Goal: Check status: Check status

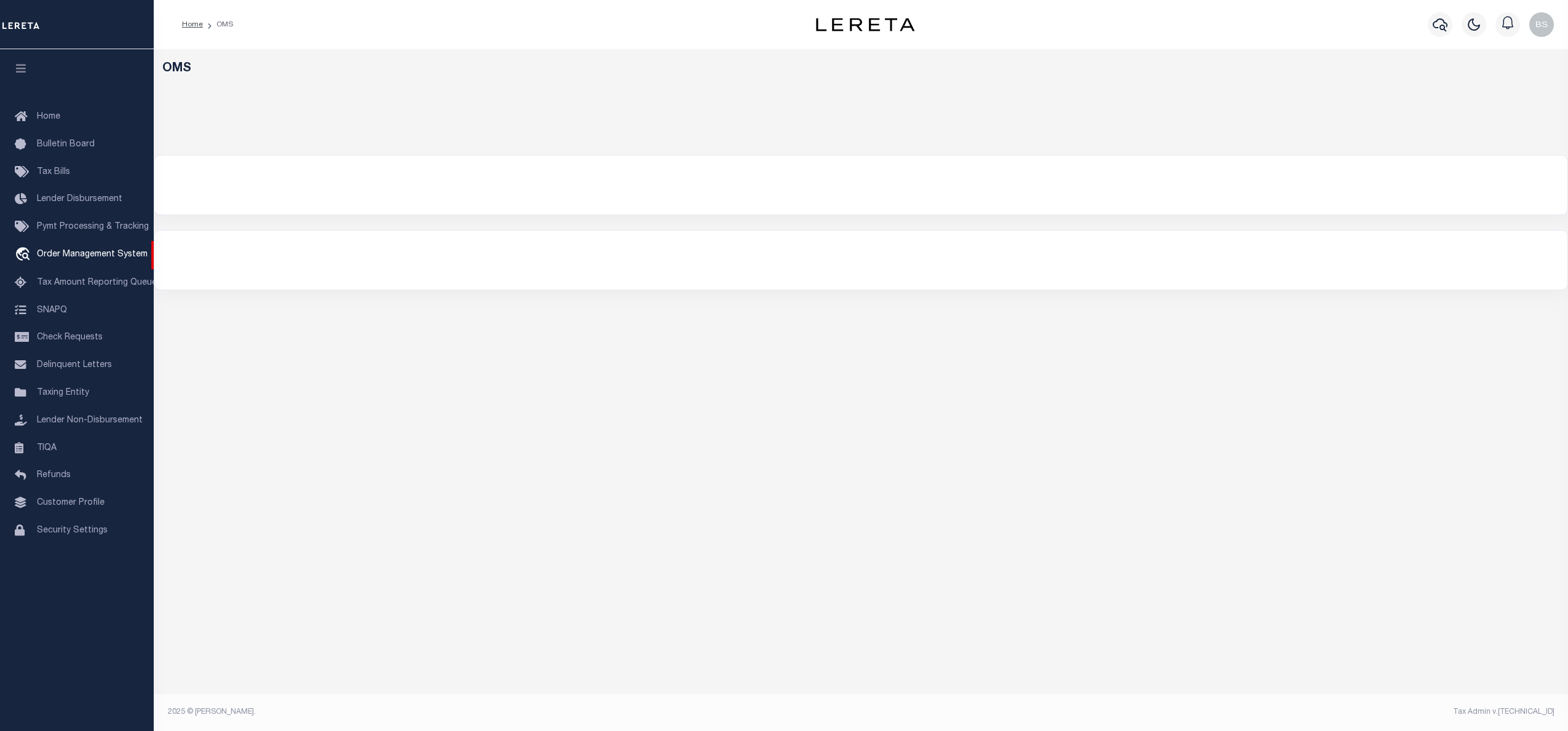
select select "200"
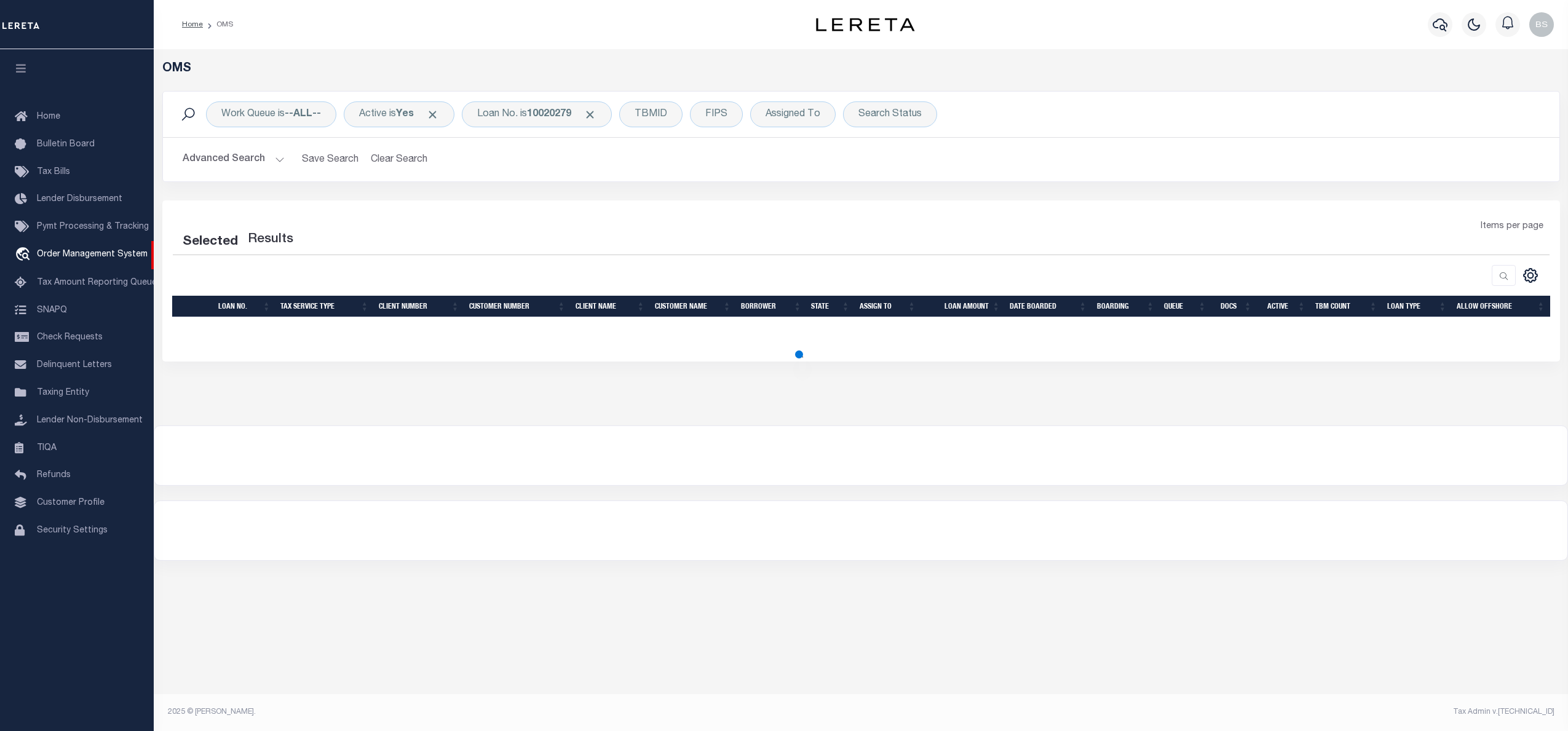
select select "200"
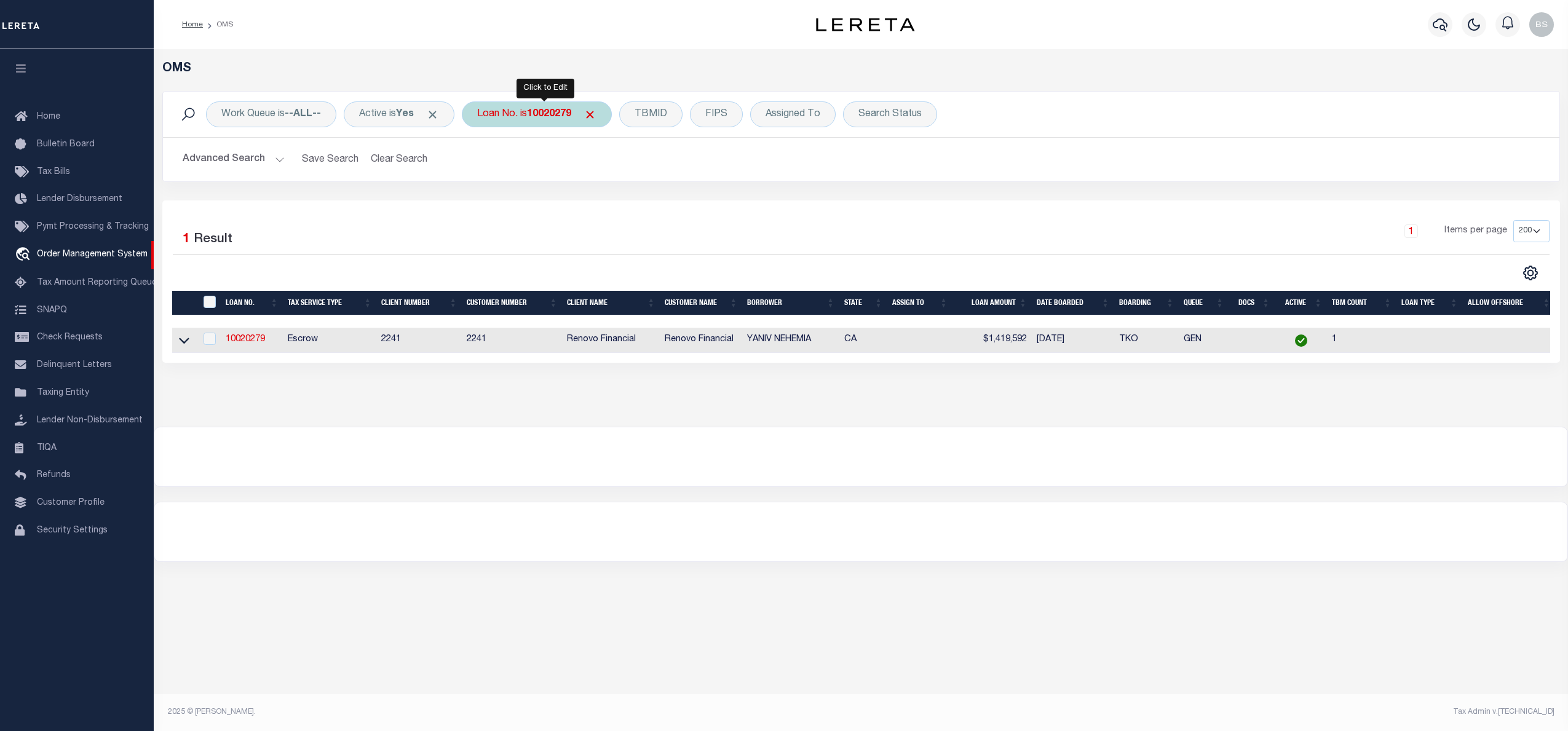
click at [542, 114] on b "10020279" at bounding box center [548, 114] width 44 height 10
type input "10030062"
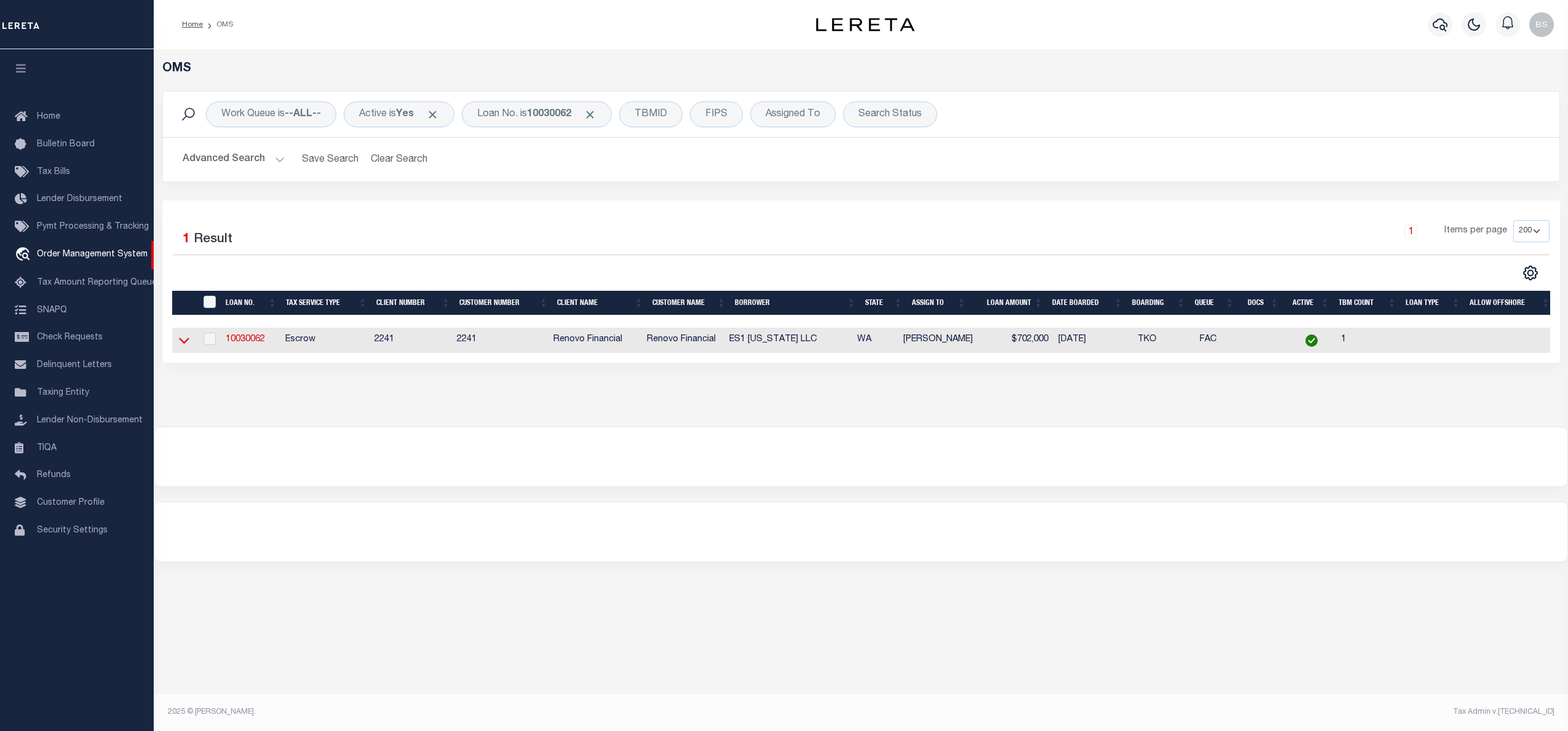
click at [181, 343] on icon at bounding box center [184, 342] width 11 height 6
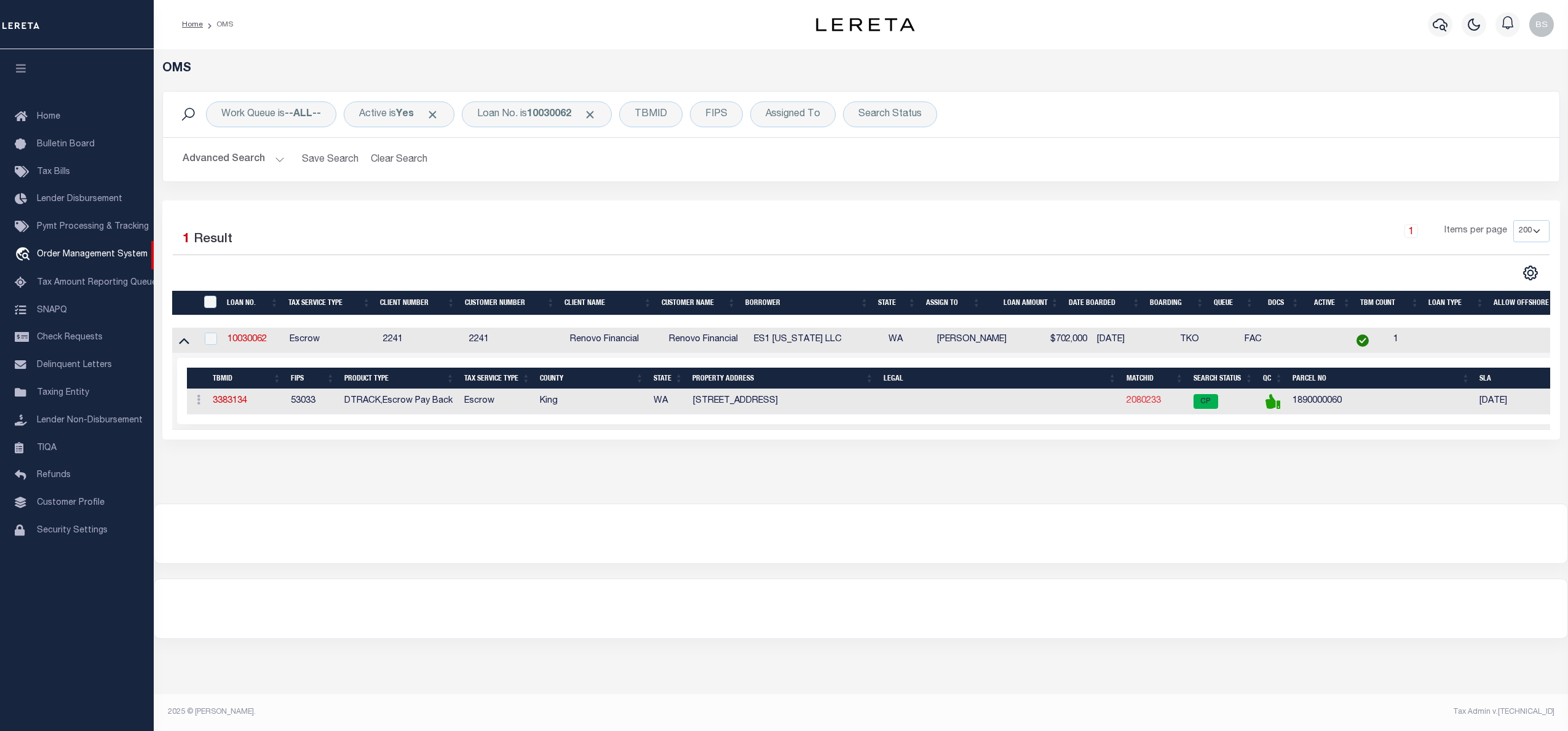
click at [1143, 405] on link "2080233" at bounding box center [1143, 400] width 34 height 9
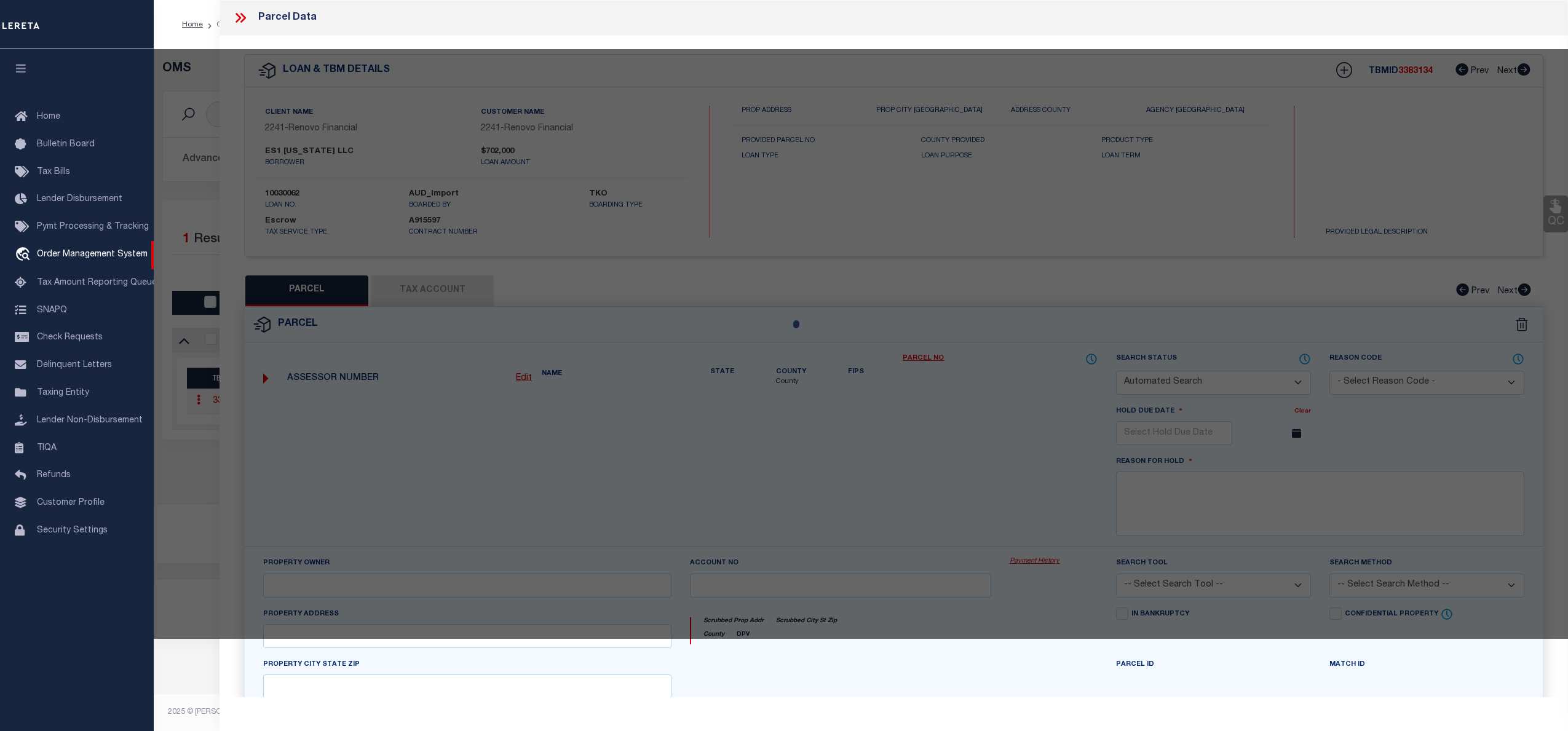
checkbox input "false"
select select "CP"
type input "ES1 WASHINGTON LLC"
select select "AGW"
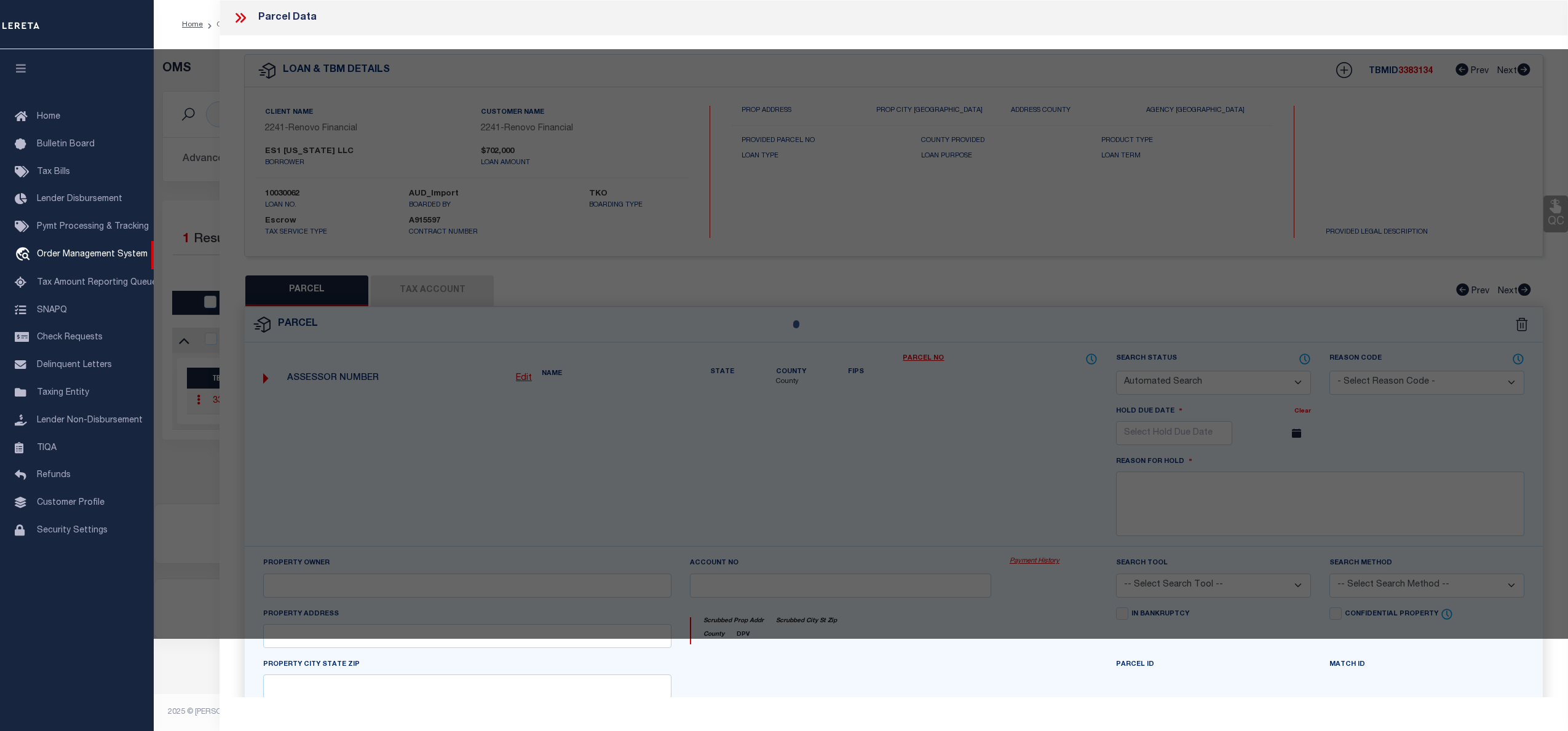
select select "ADD"
type input "4545 5TH AVE"
checkbox input "false"
type input "NE 98105"
type textarea "DANIELS UNIVERSITY GROVE PLat Block: 1 Plat Lot: 12"
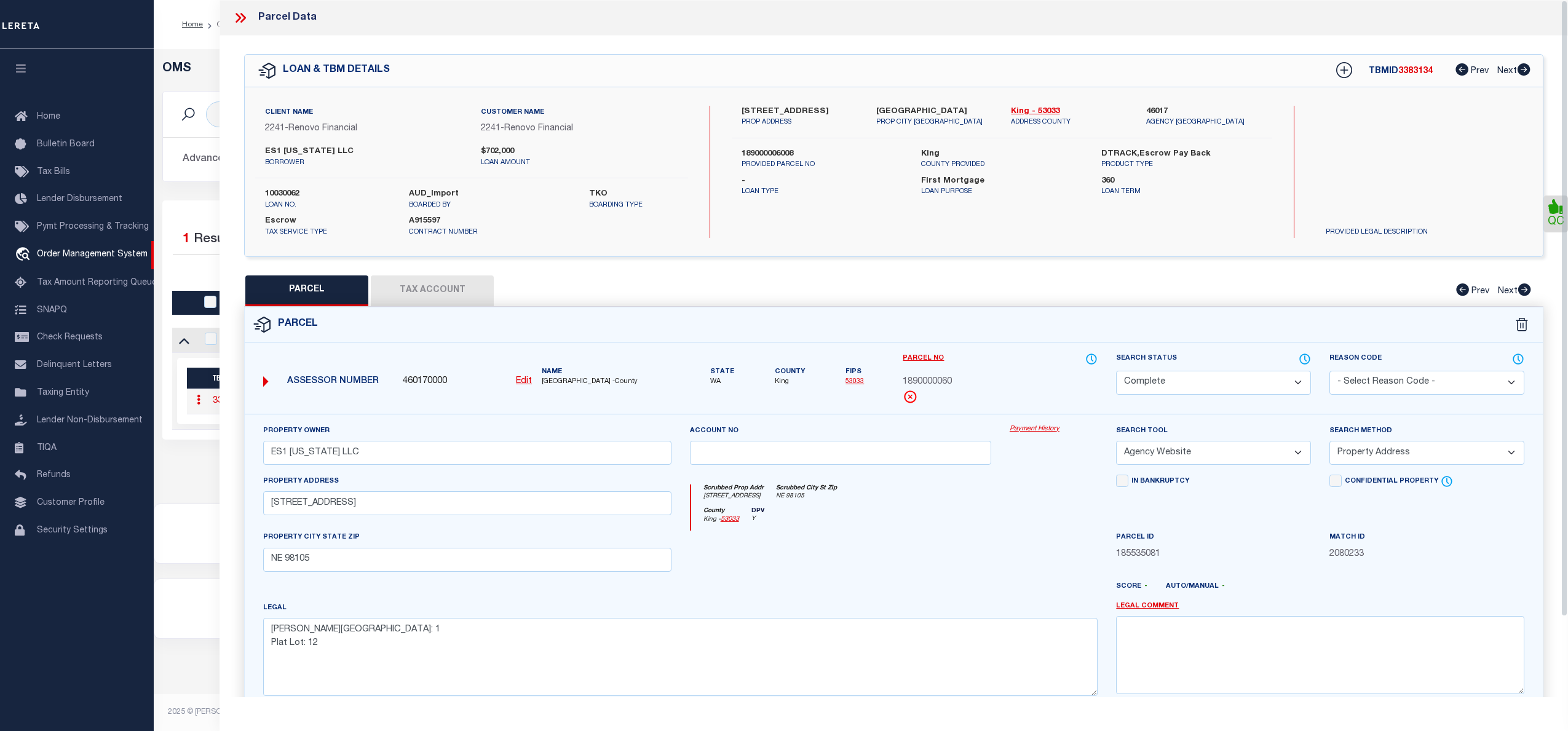
click at [1044, 430] on link "Payment History" at bounding box center [1053, 429] width 88 height 11
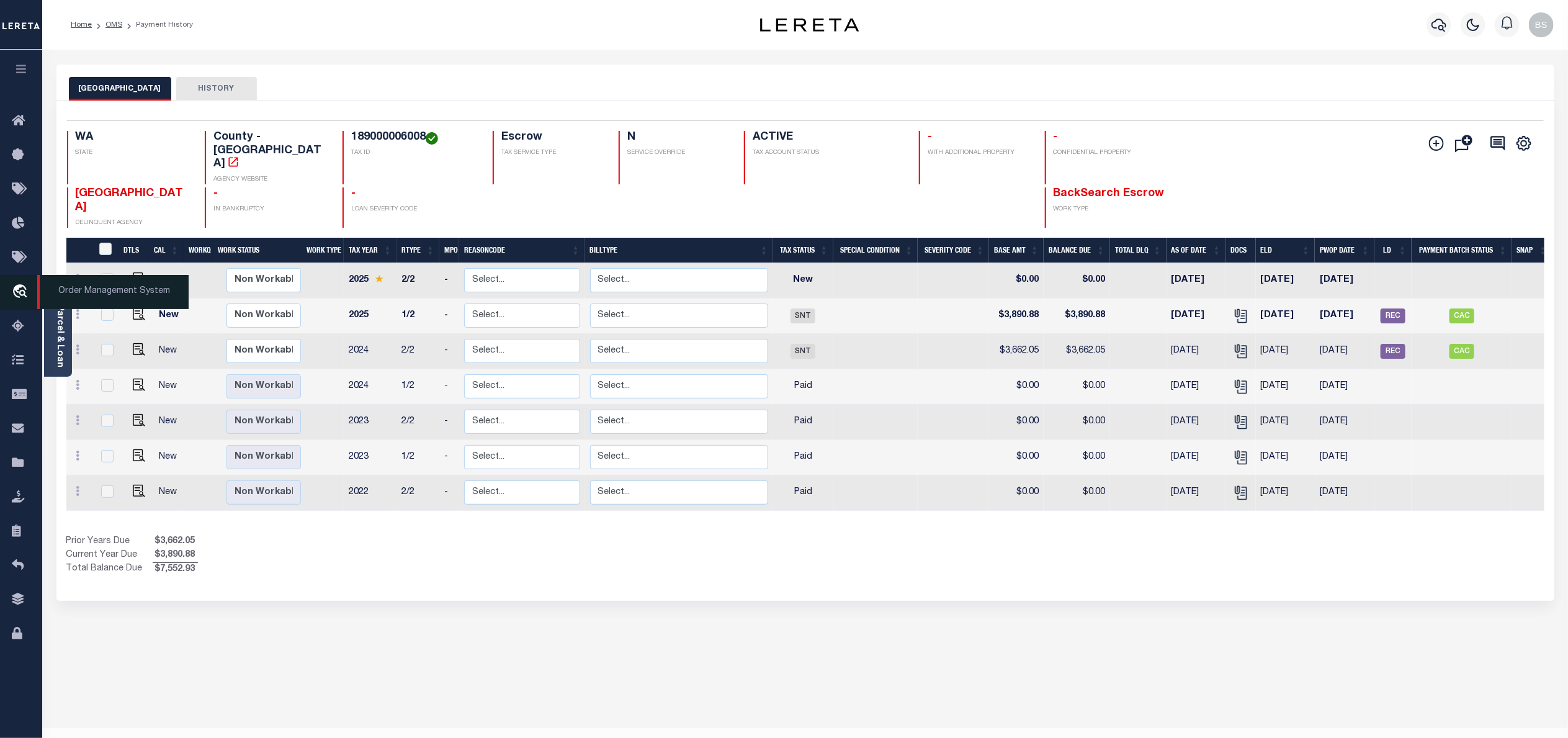
click at [78, 287] on span "Order Management System" at bounding box center [113, 291] width 151 height 35
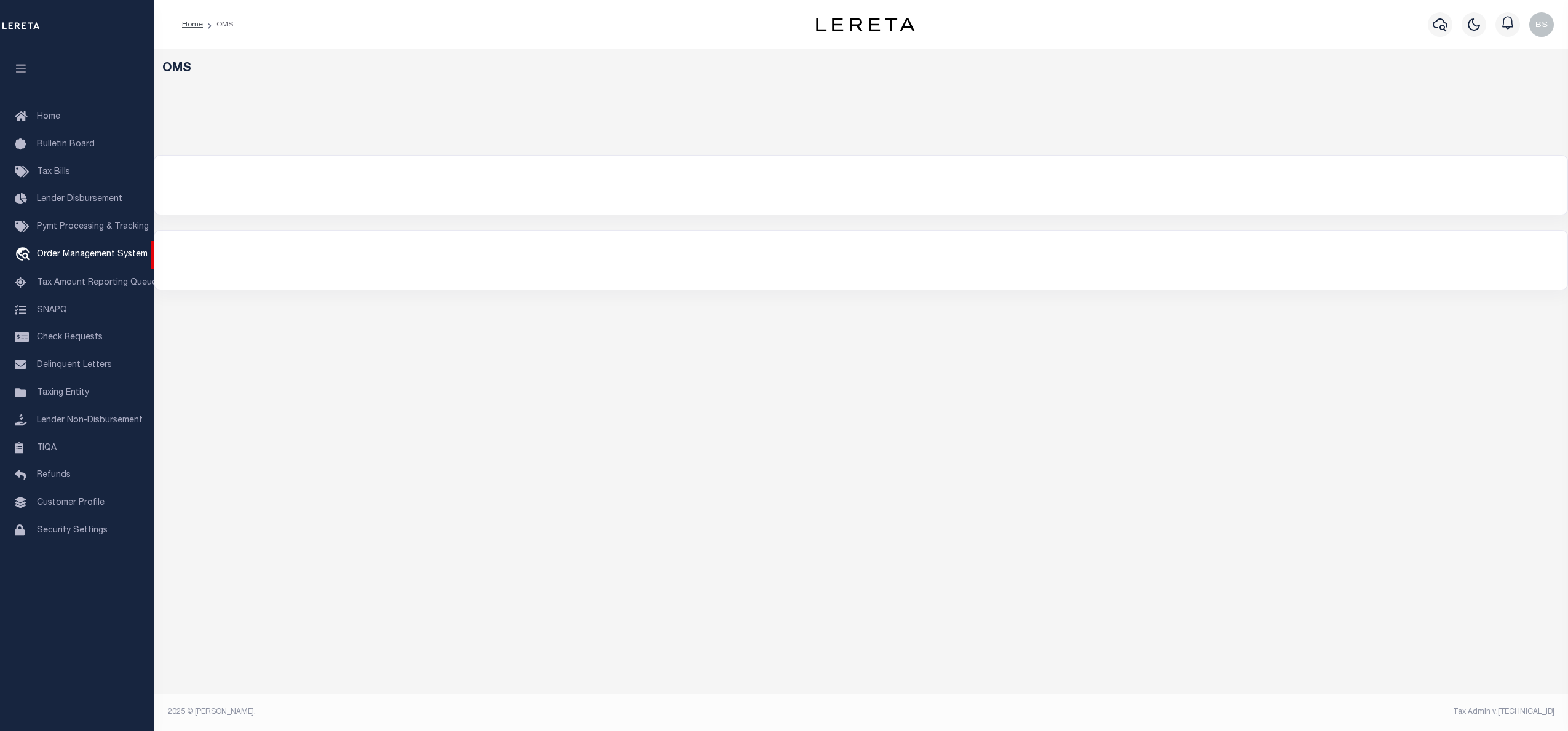
select select "200"
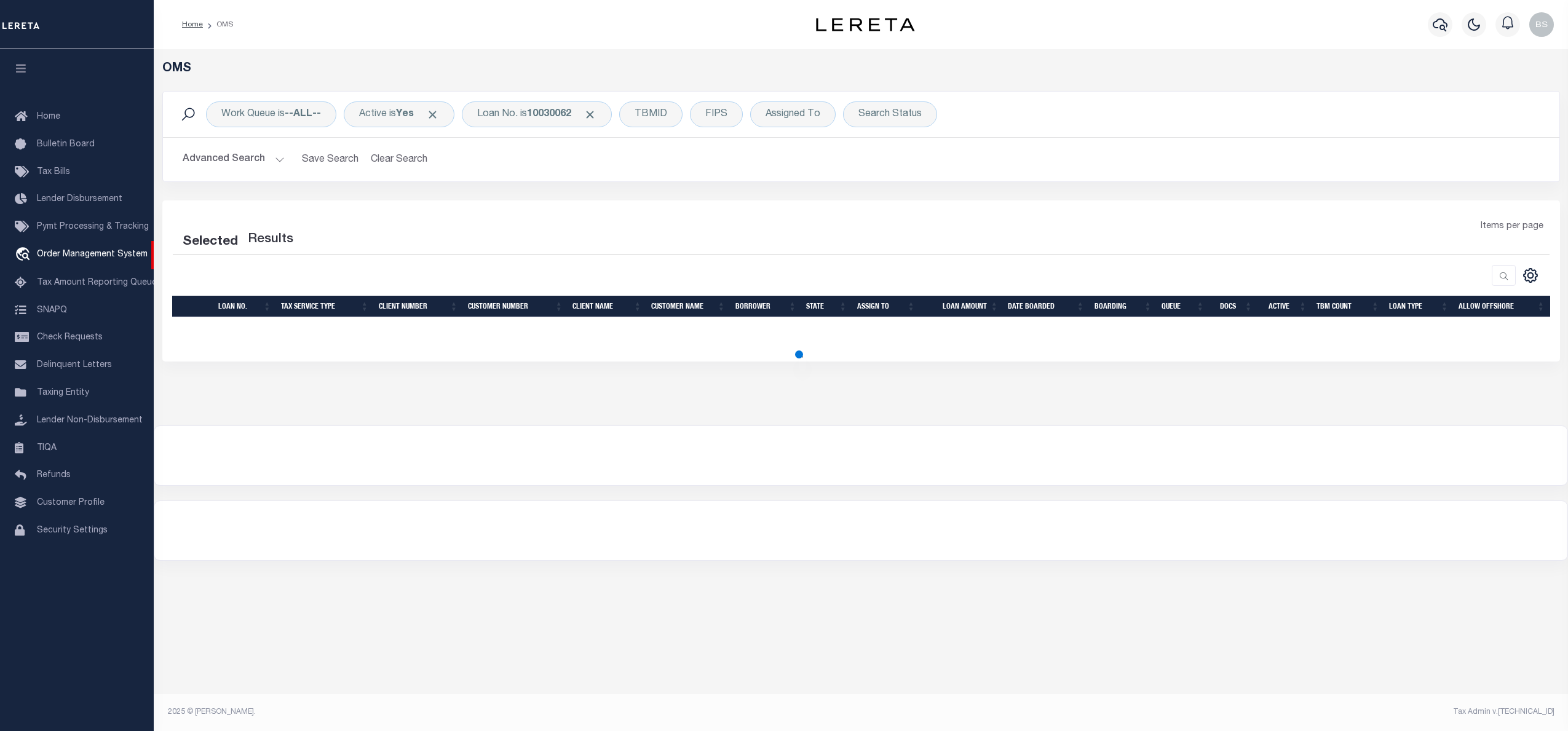
select select "200"
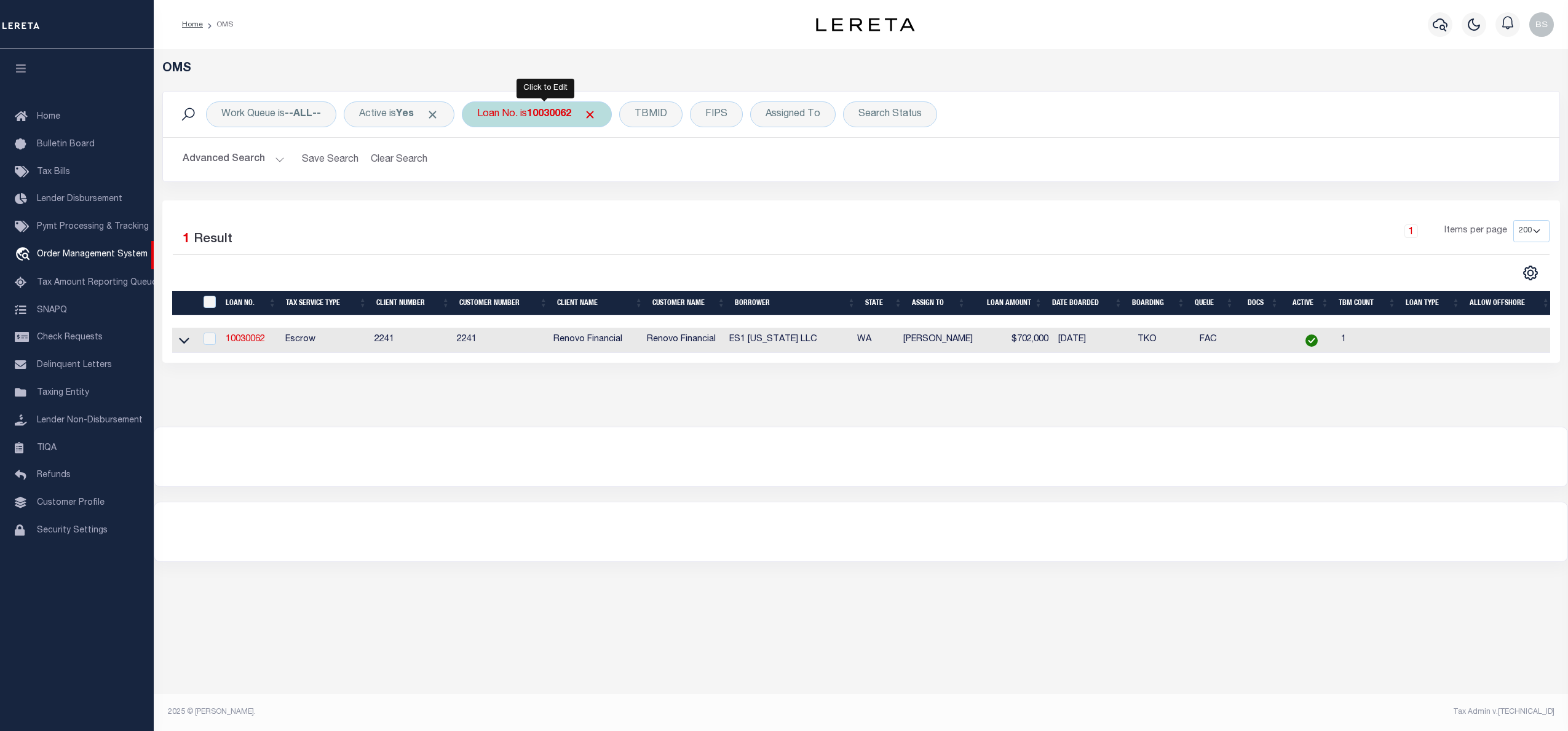
click at [526, 110] on div "Loan No. is 10030062" at bounding box center [536, 114] width 150 height 25
type input "40000416"
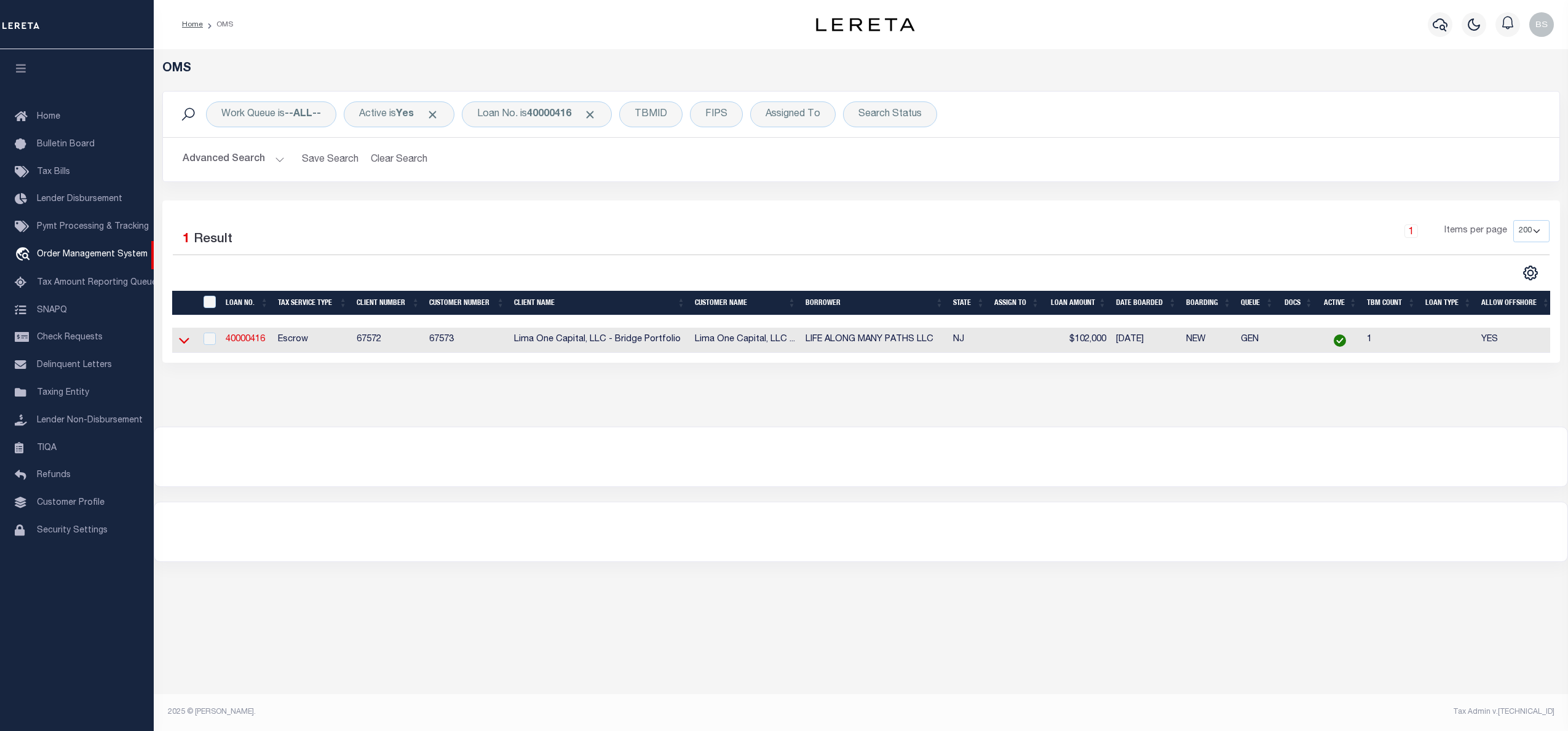
click at [184, 346] on icon at bounding box center [184, 340] width 11 height 13
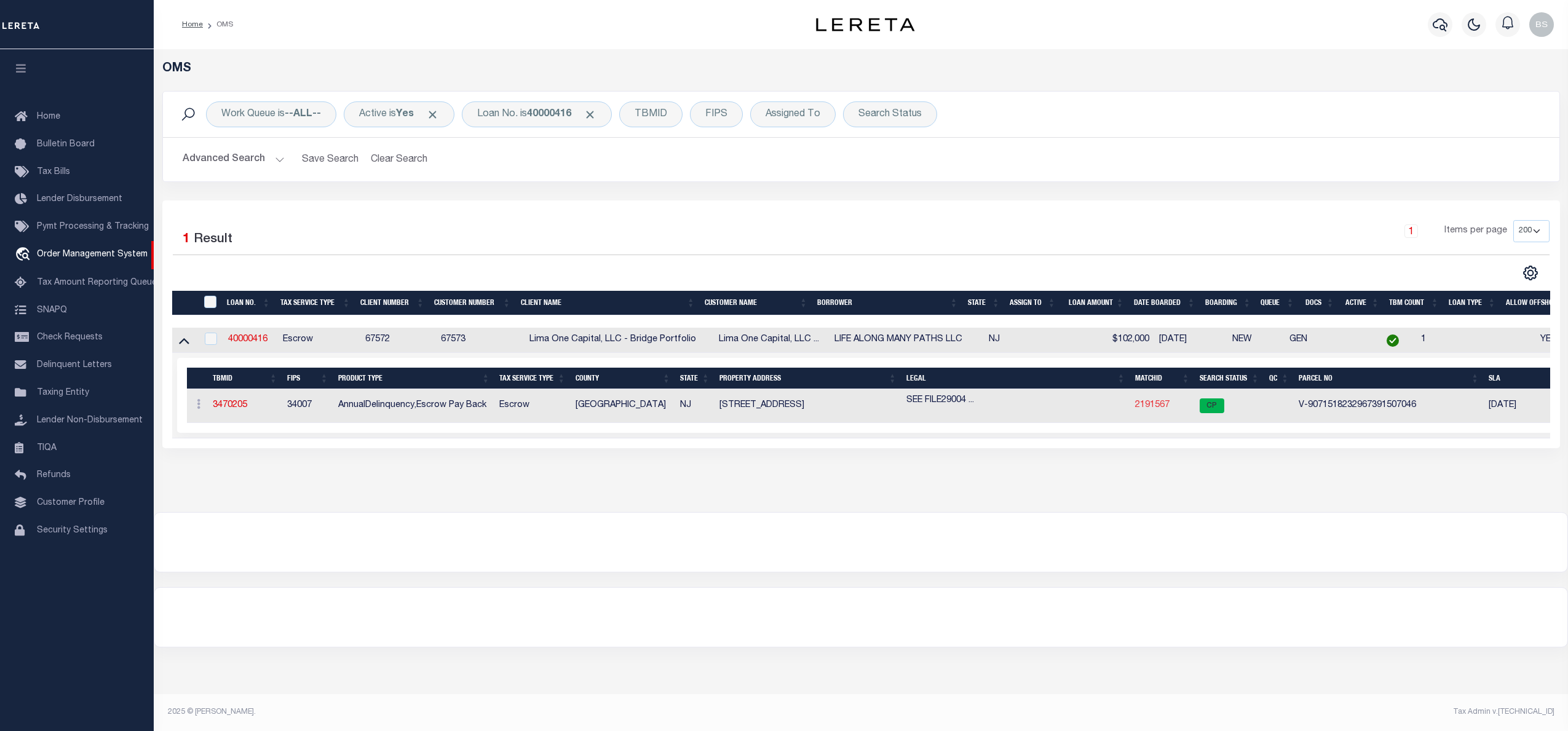
click at [1150, 409] on link "2191567" at bounding box center [1152, 405] width 34 height 9
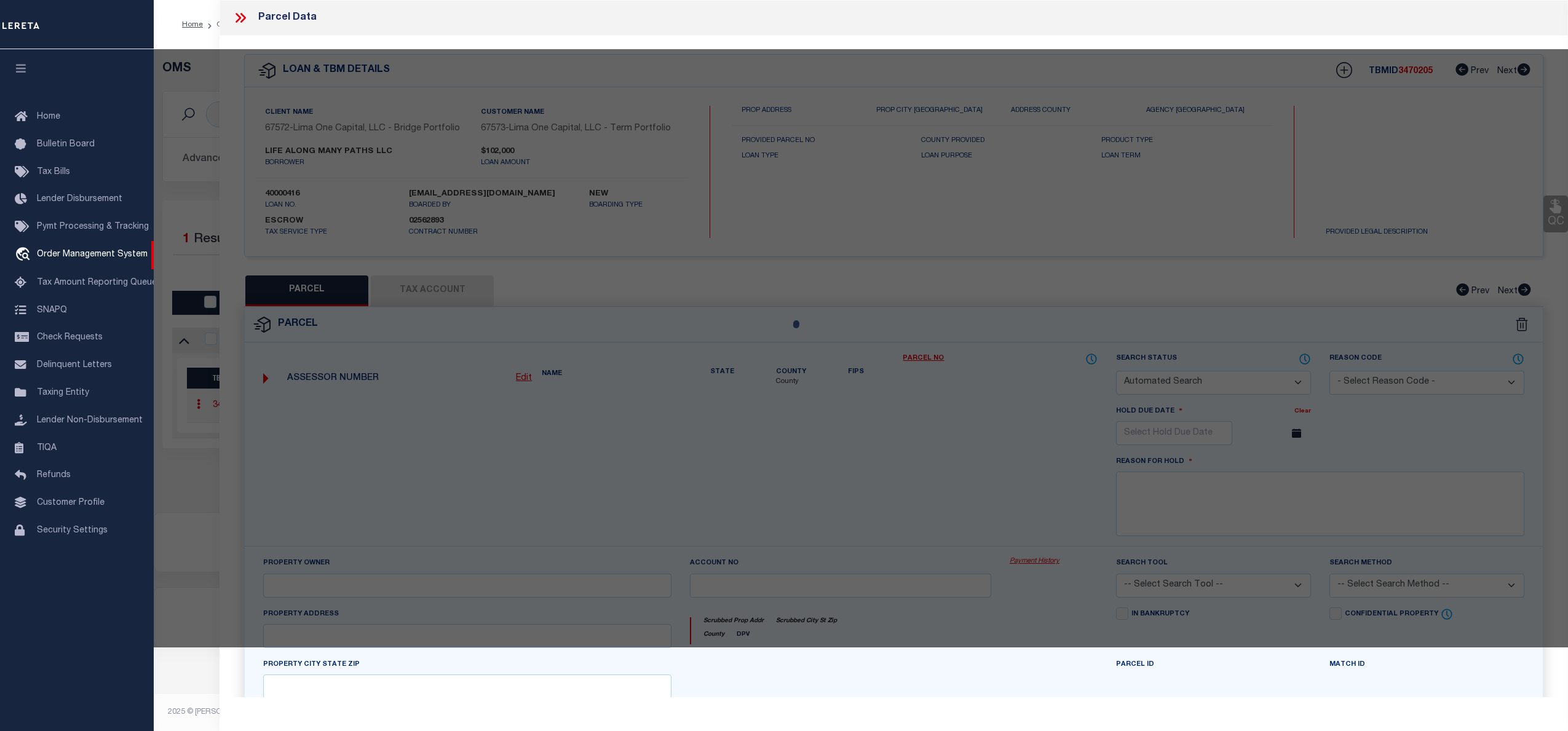
checkbox input "false"
select select "CP"
select select "AGW"
select select "ADD"
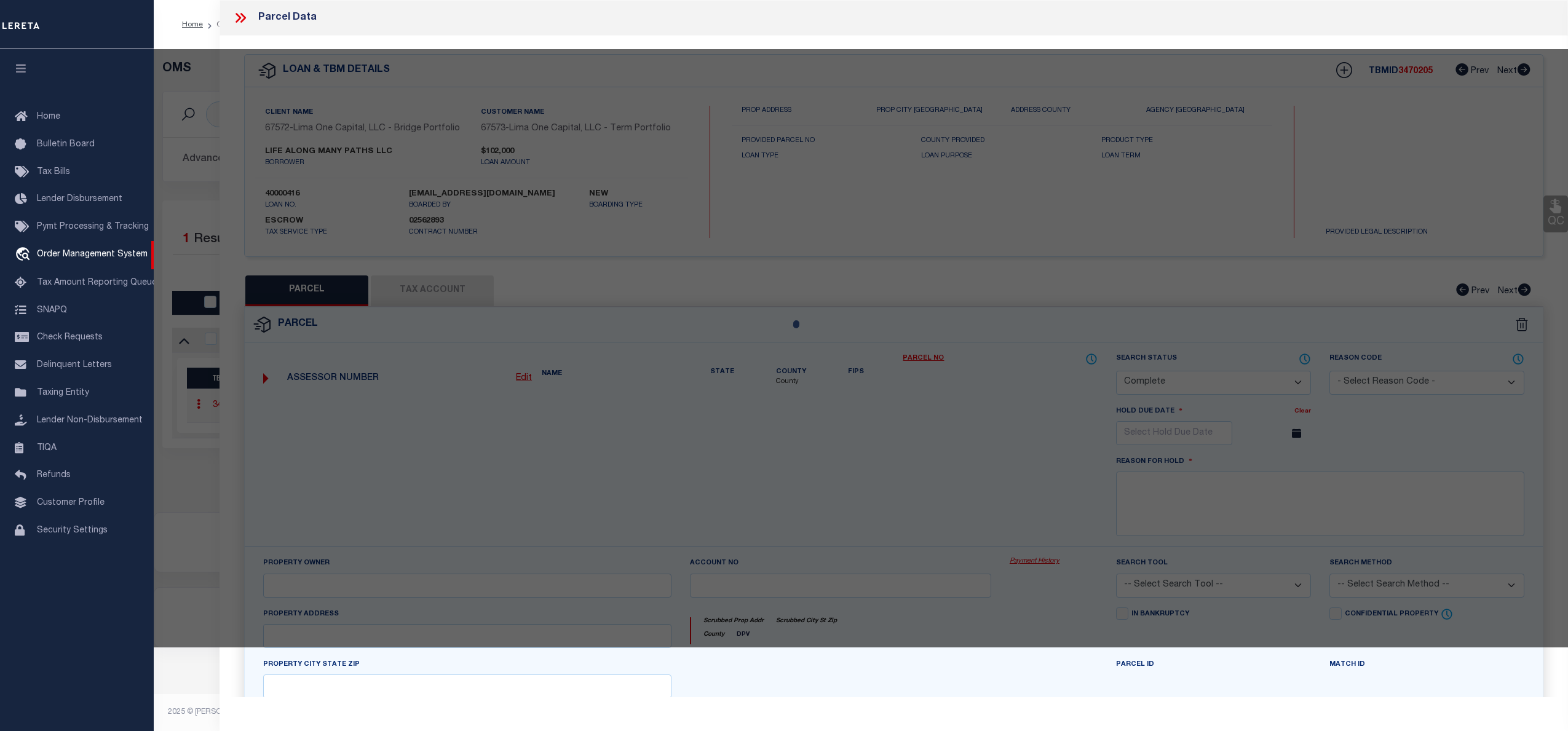
type input "[STREET_ADDRESS]"
checkbox input "false"
type input "CAMDEN NJ 08104"
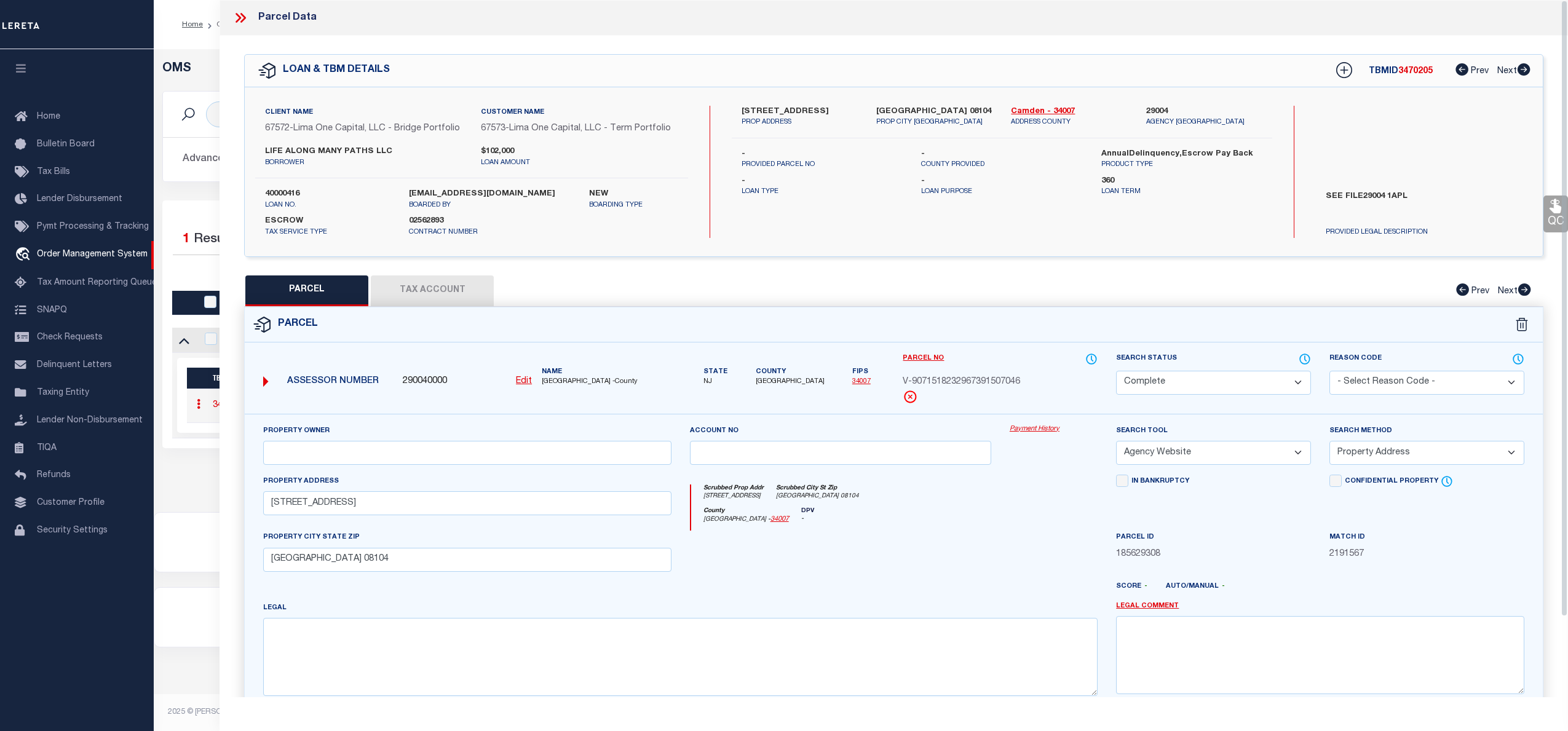
click at [1030, 428] on link "Payment History" at bounding box center [1053, 429] width 88 height 11
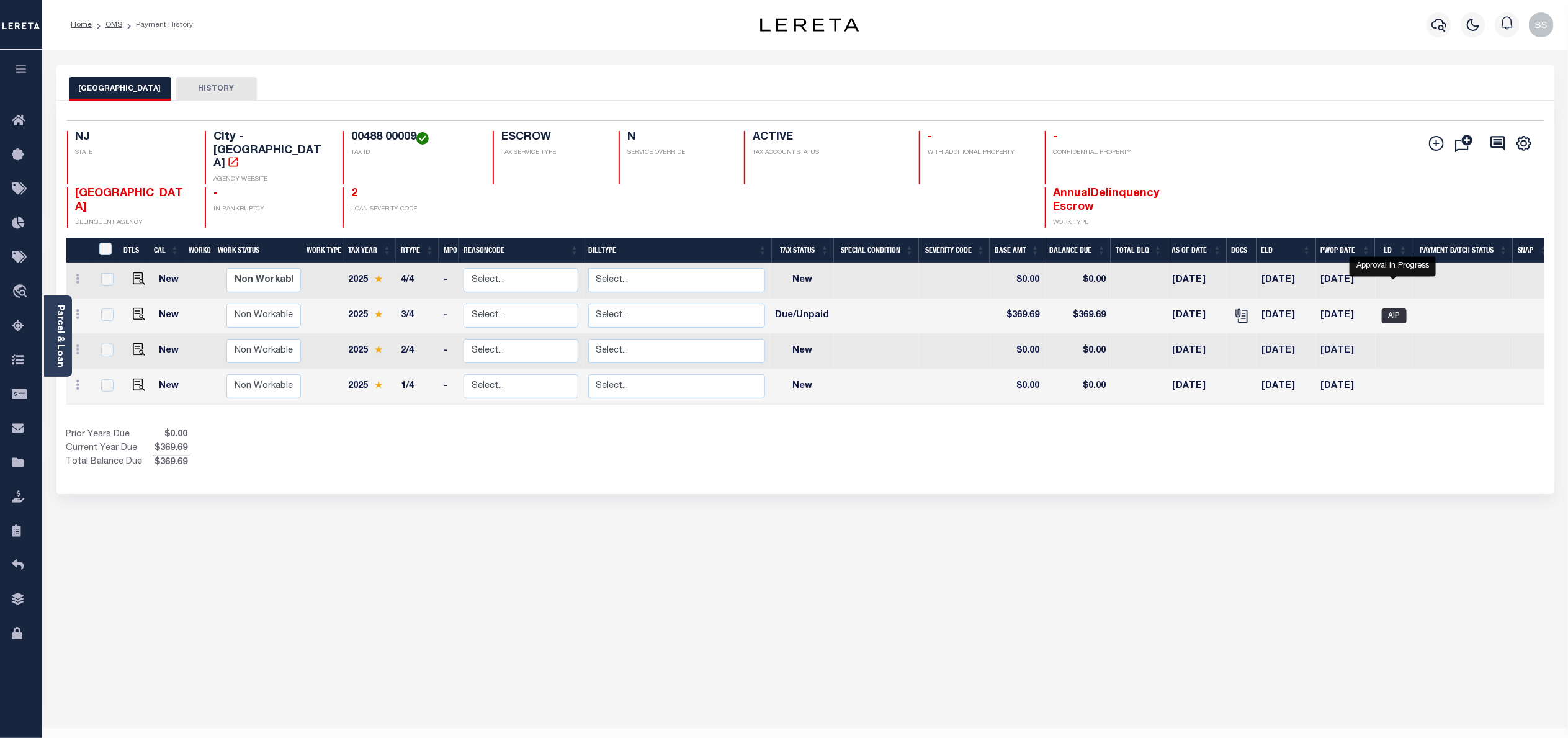
click at [1400, 308] on span "AIP" at bounding box center [1394, 315] width 25 height 15
checkbox input "true"
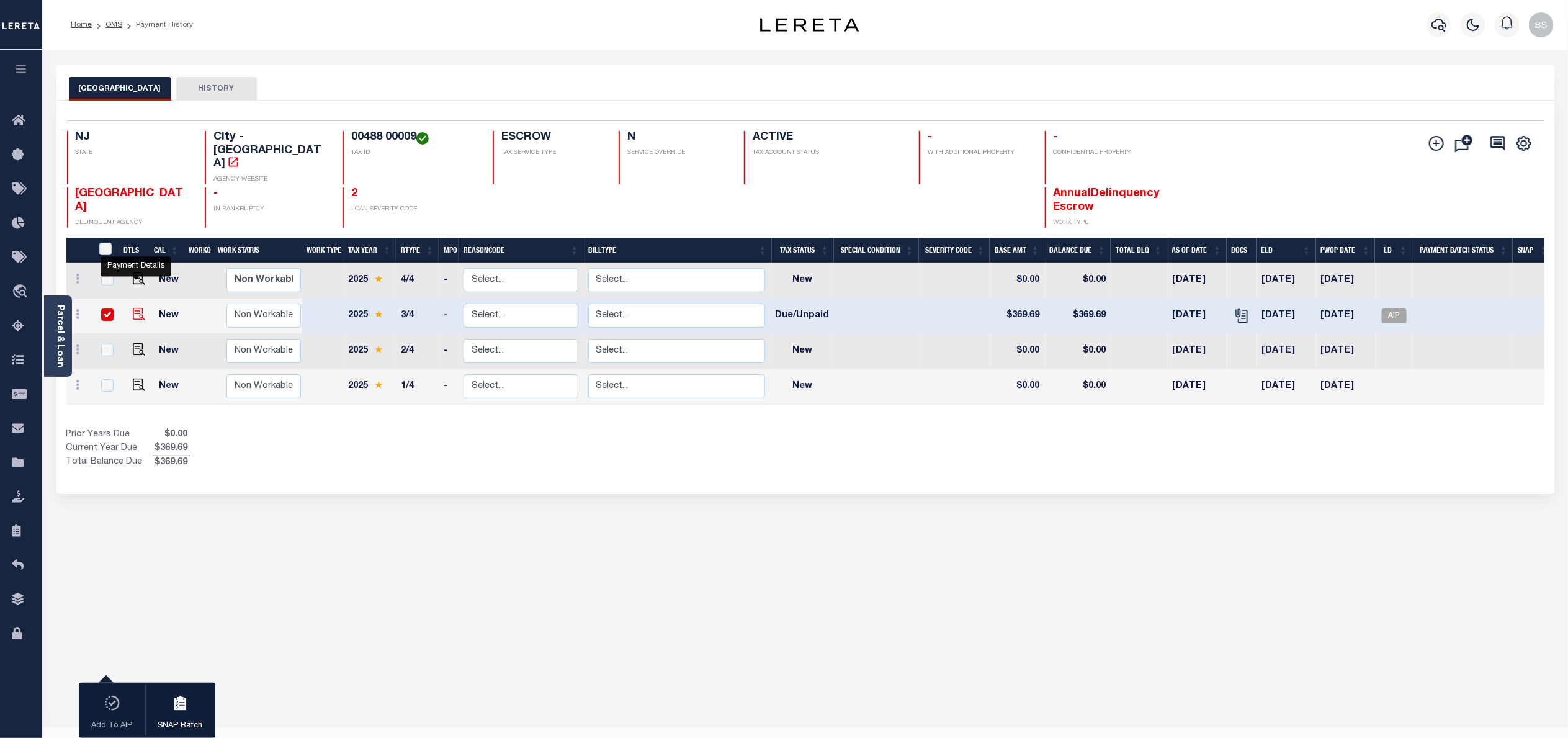
click at [132, 308] on img "" at bounding box center [138, 314] width 13 height 13
checkbox input "false"
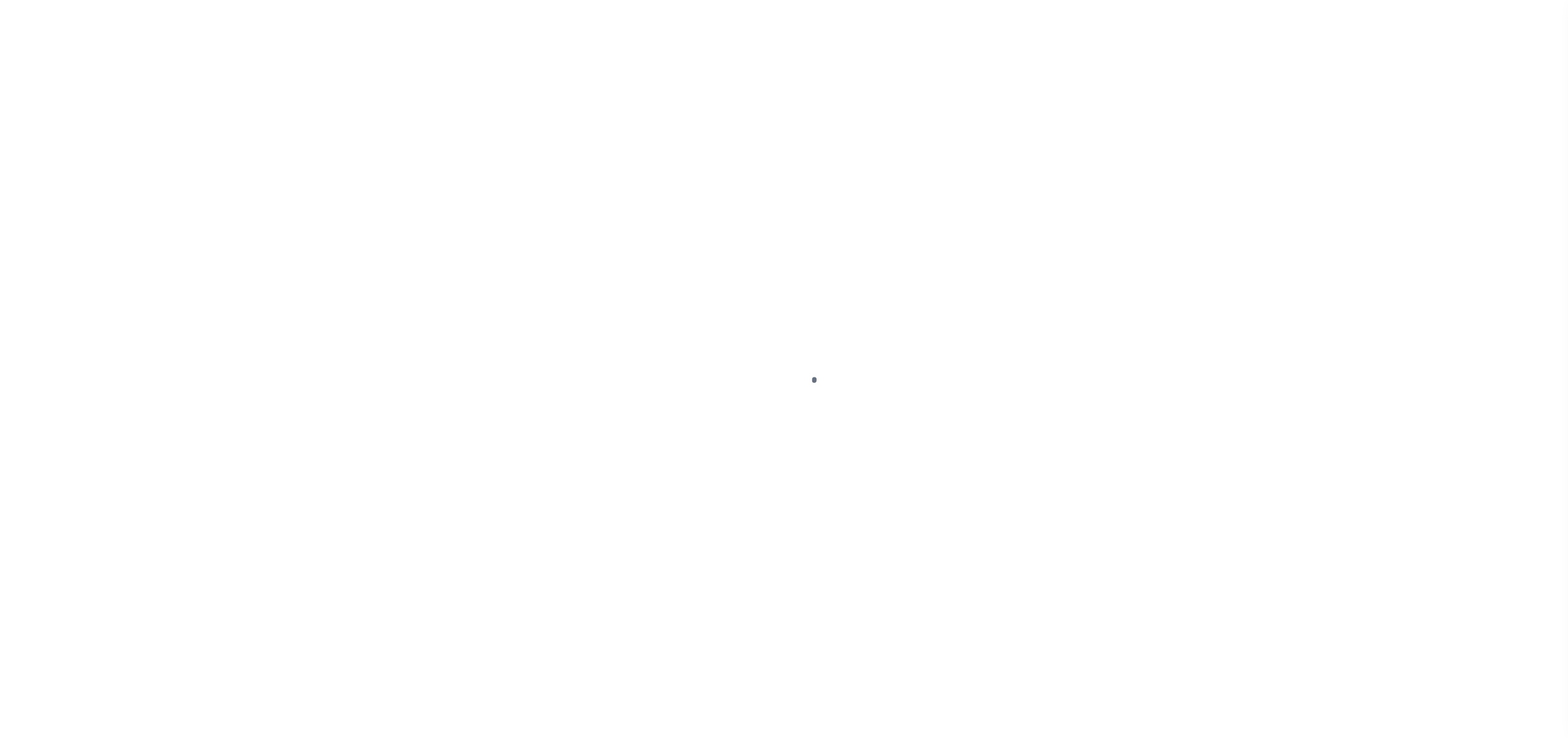
select select "DUE"
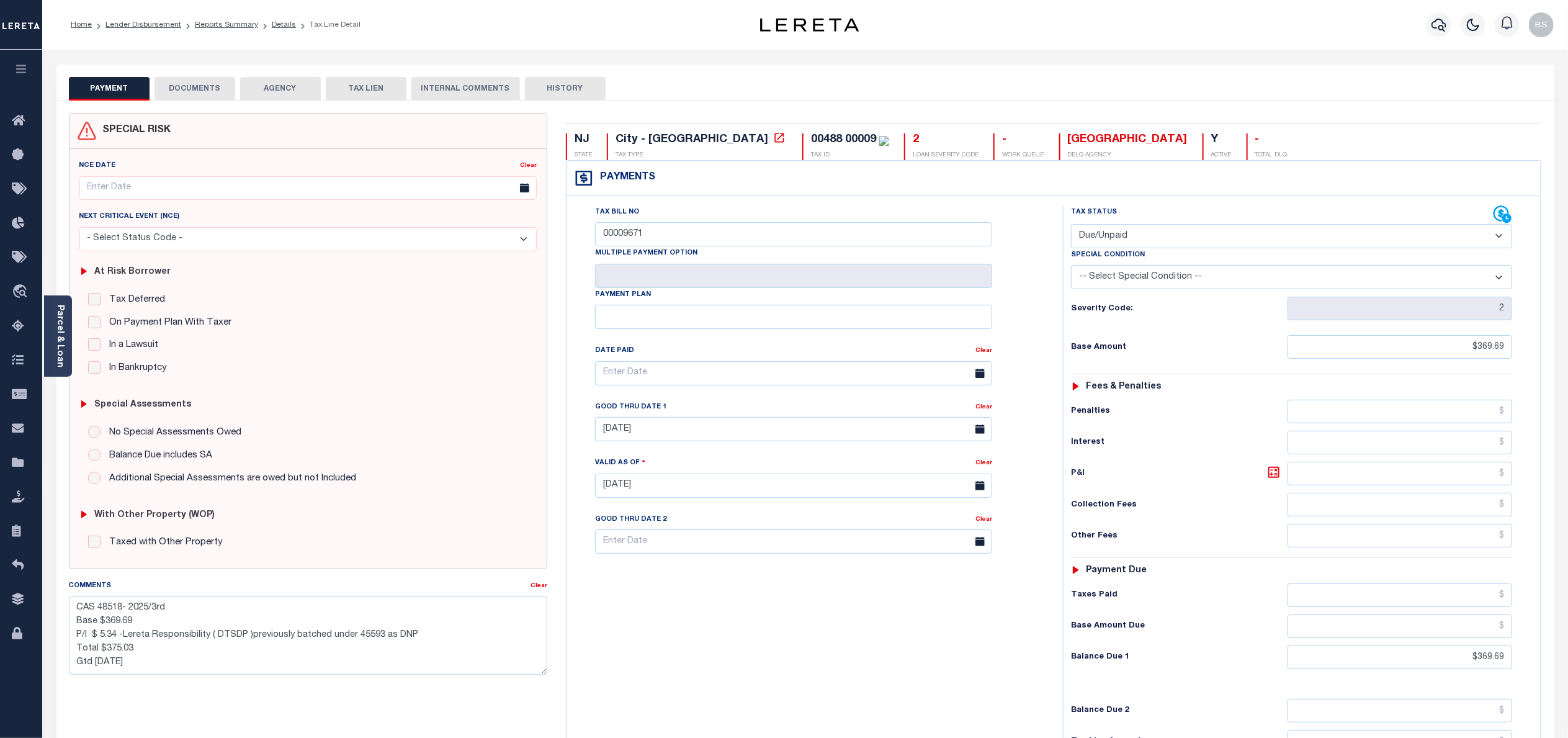
click at [1037, 64] on div "PAYMENT DOCUMENTS AGENCY DELINQUENT PAYEE TAX LIEN" at bounding box center [805, 82] width 1498 height 36
click at [1555, 371] on div "PAYMENT DOCUMENTS AGENCY DELINQUENT PAYEE" at bounding box center [805, 487] width 1517 height 847
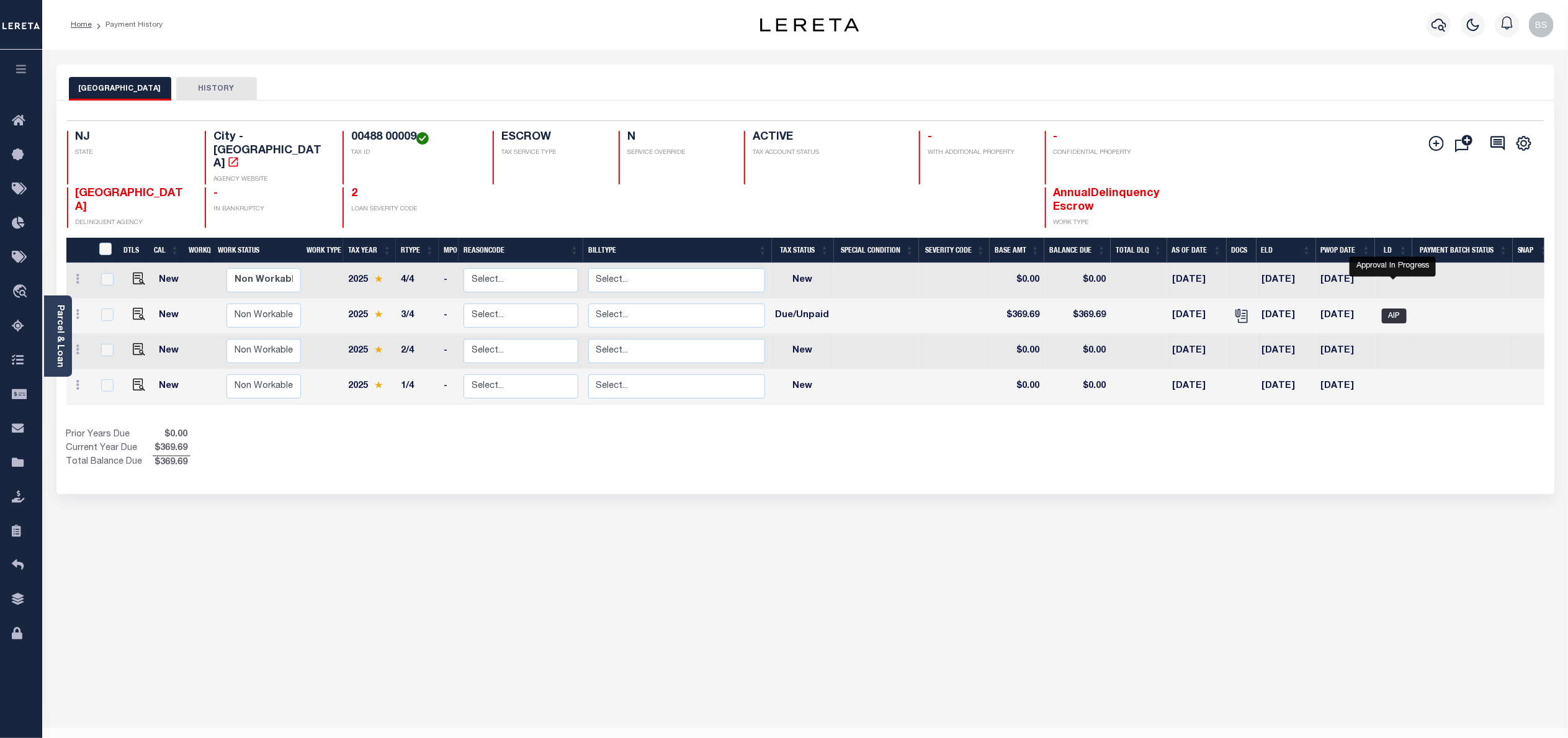
click at [1391, 308] on span "AIP" at bounding box center [1394, 315] width 25 height 15
checkbox input "true"
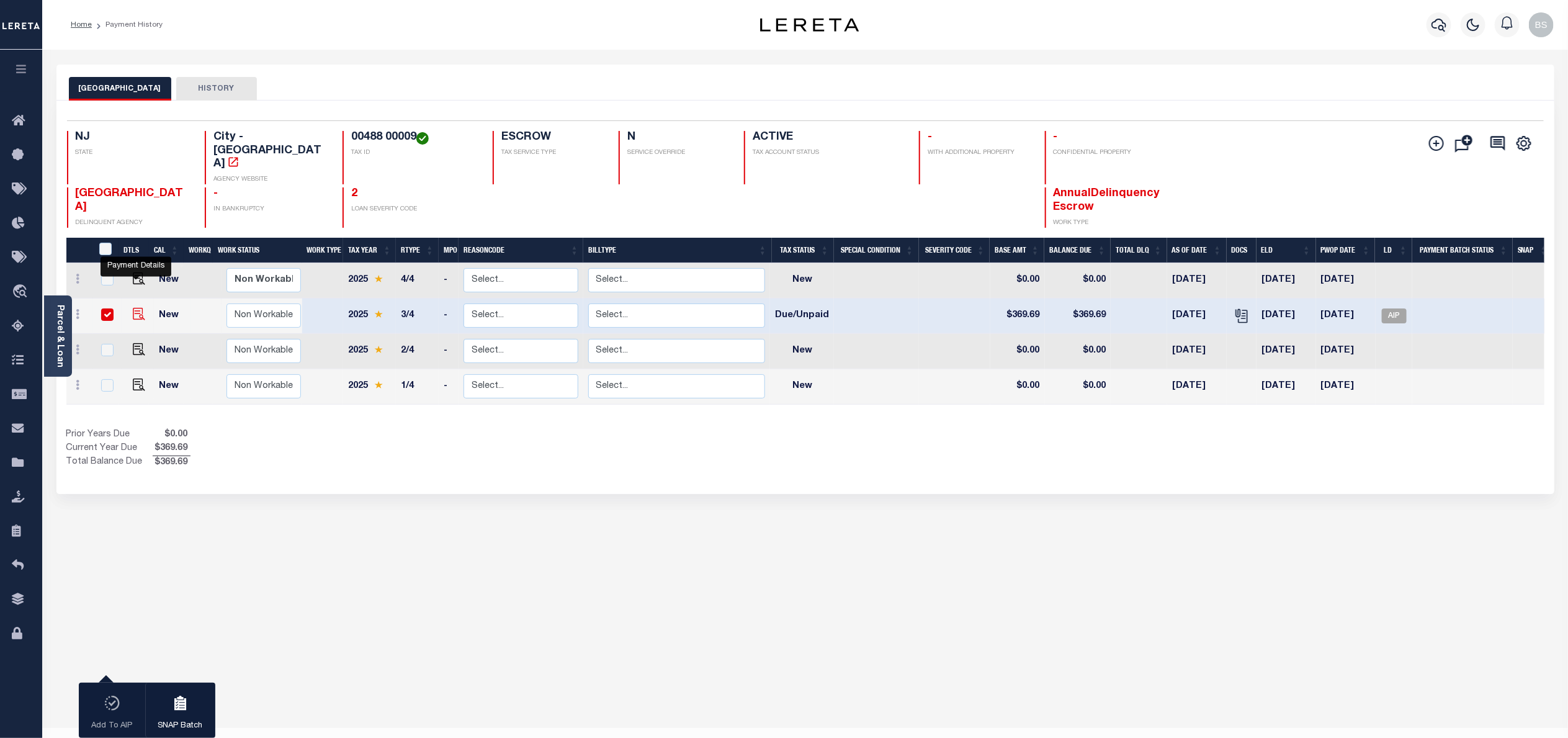
click at [134, 308] on img "" at bounding box center [138, 314] width 13 height 13
checkbox input "false"
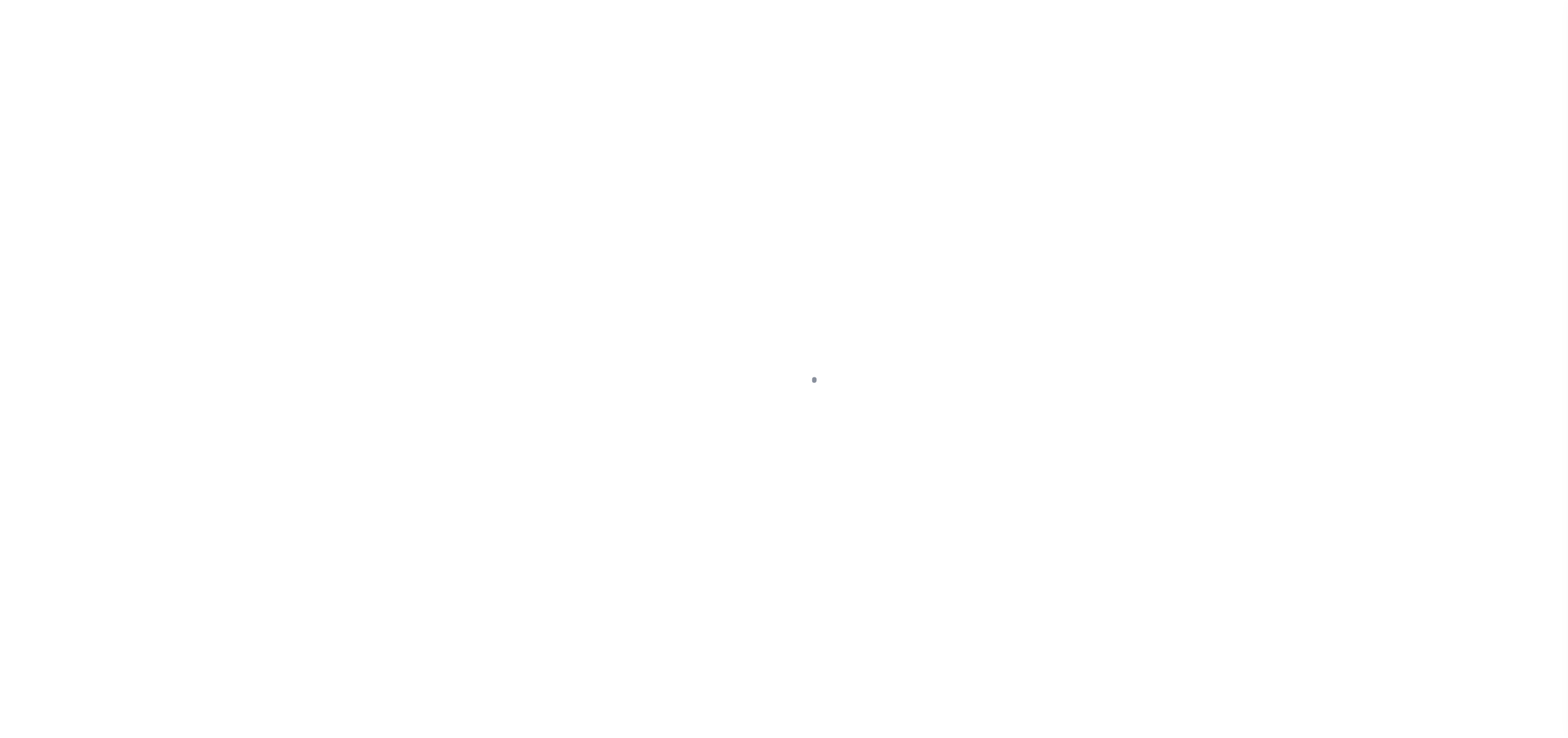
select select "DUE"
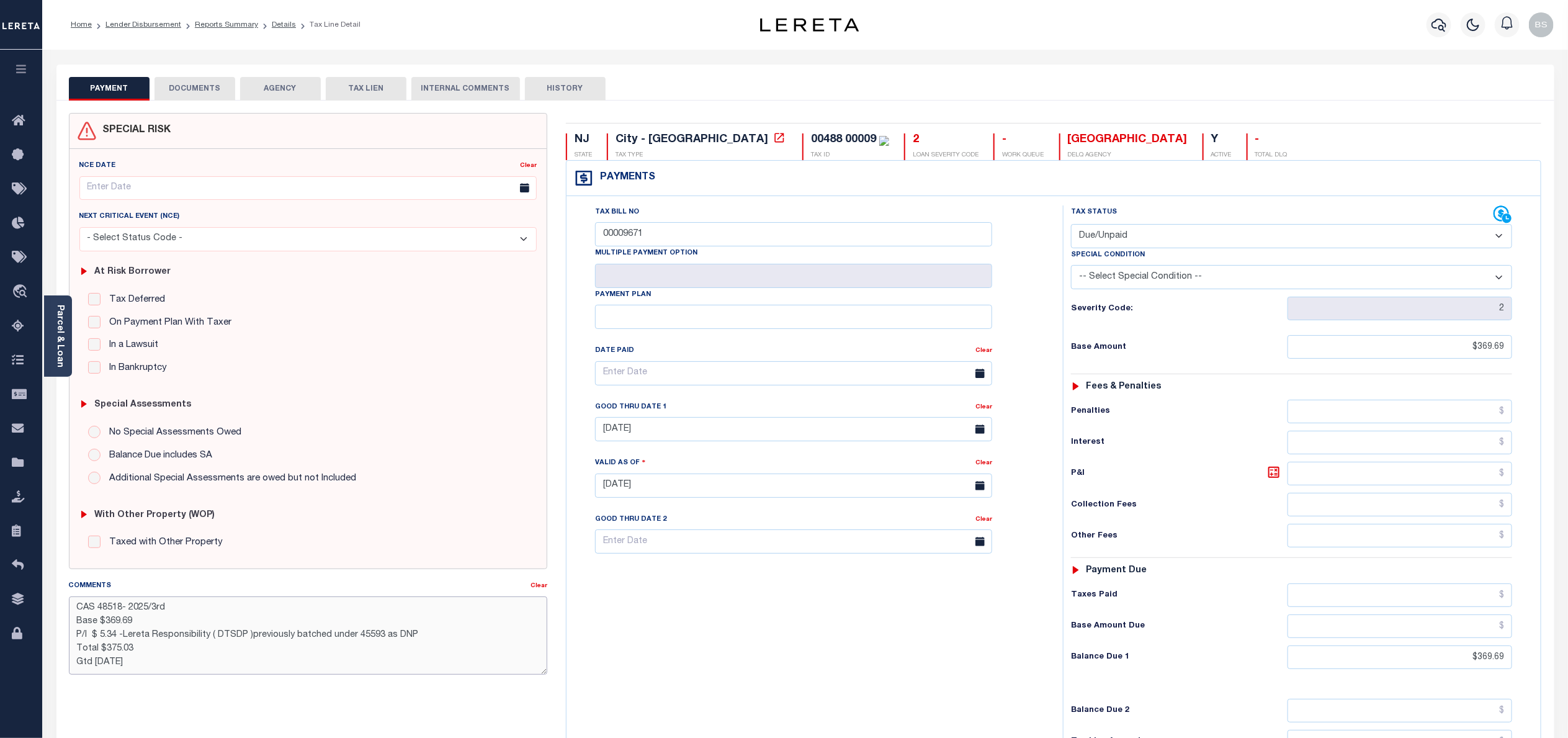
drag, startPoint x: 177, startPoint y: 662, endPoint x: 81, endPoint y: 626, distance: 102.5
click at [81, 626] on textarea "CAS 48518- 2025/3rd Base $369.69 P/I $ 5.34 -Lereta Responsibility ( DTSDP )pre…" at bounding box center [308, 635] width 478 height 78
click at [161, 675] on textarea "CAS 48518- 2025/3rd Base $369.69 P/I $ 5.34 -Lereta Responsibility ( DTSDP )pre…" at bounding box center [308, 635] width 478 height 78
click at [19, 291] on icon "travel_explore" at bounding box center [22, 292] width 20 height 16
click at [134, 294] on span "Order Management System" at bounding box center [113, 291] width 151 height 35
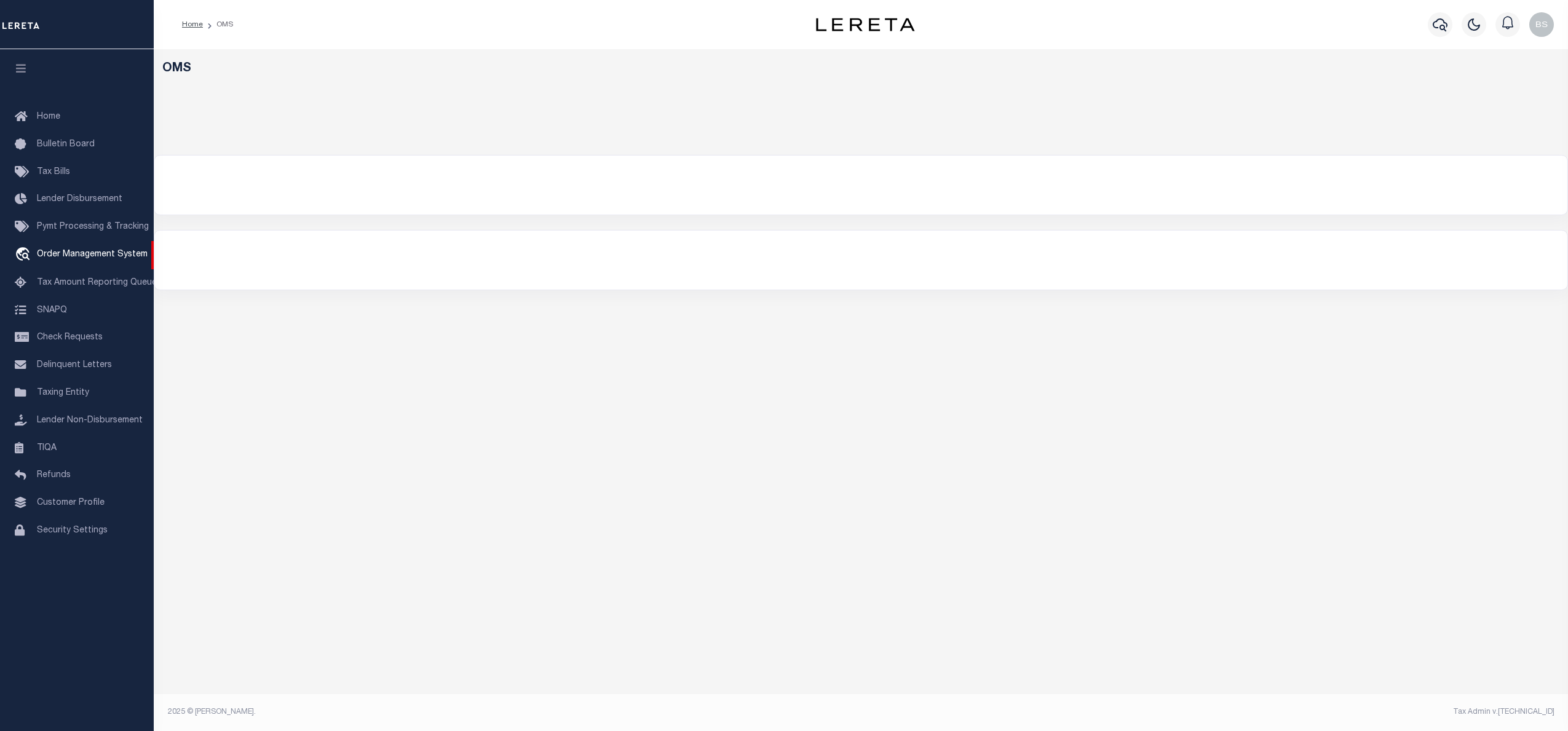
select select "200"
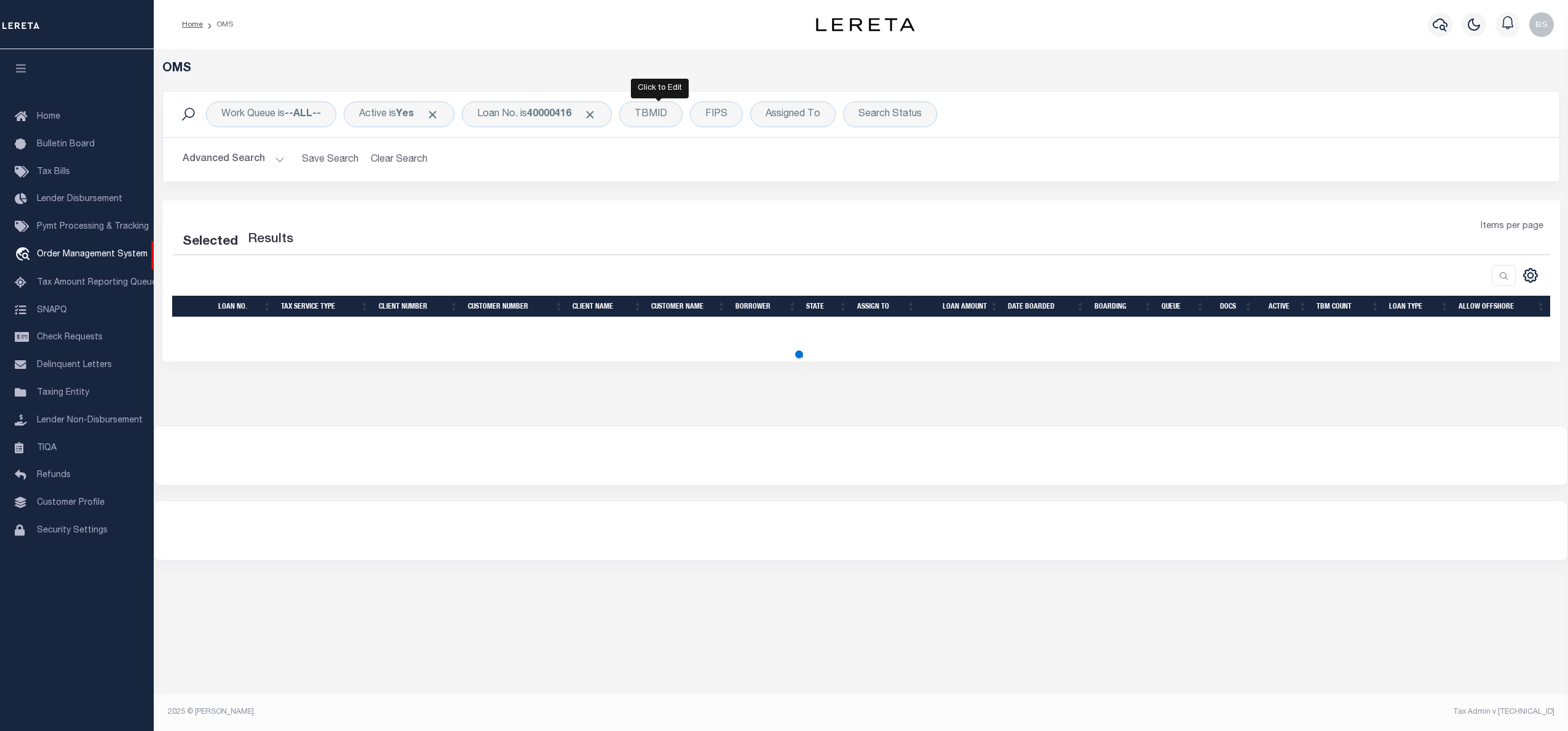
select select "200"
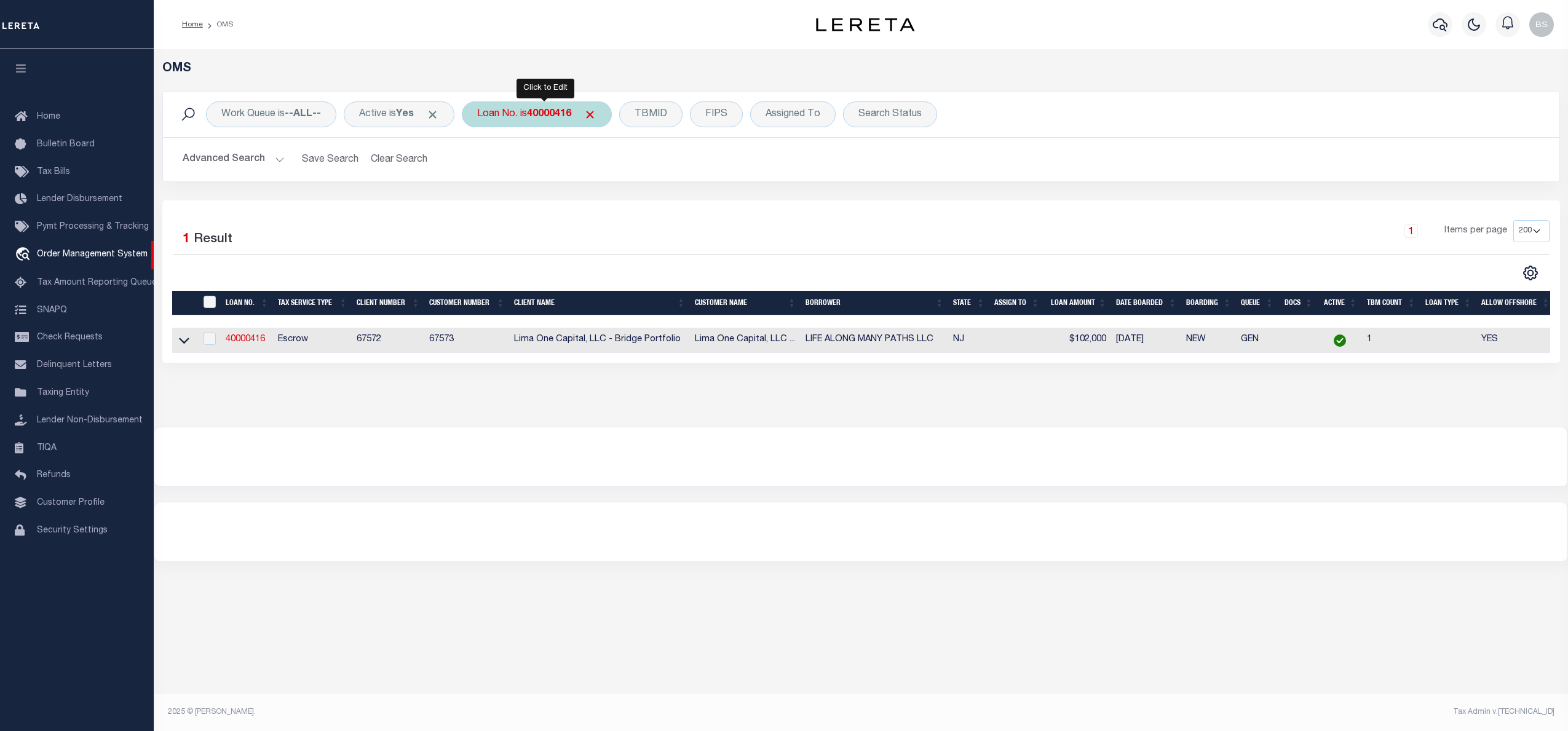
click at [541, 114] on b "40000416" at bounding box center [548, 114] width 44 height 10
type input "110990"
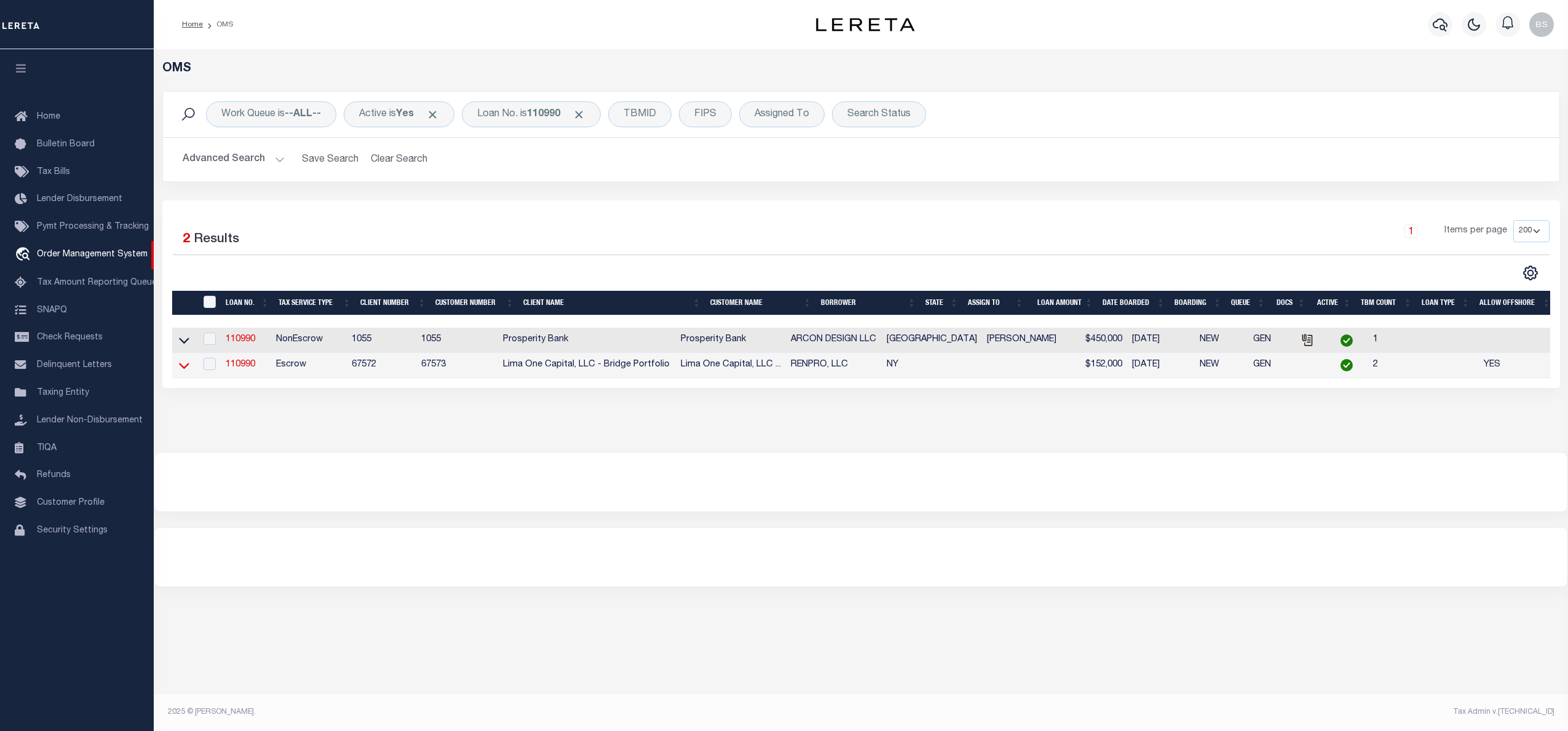
click at [181, 368] on icon at bounding box center [184, 365] width 11 height 13
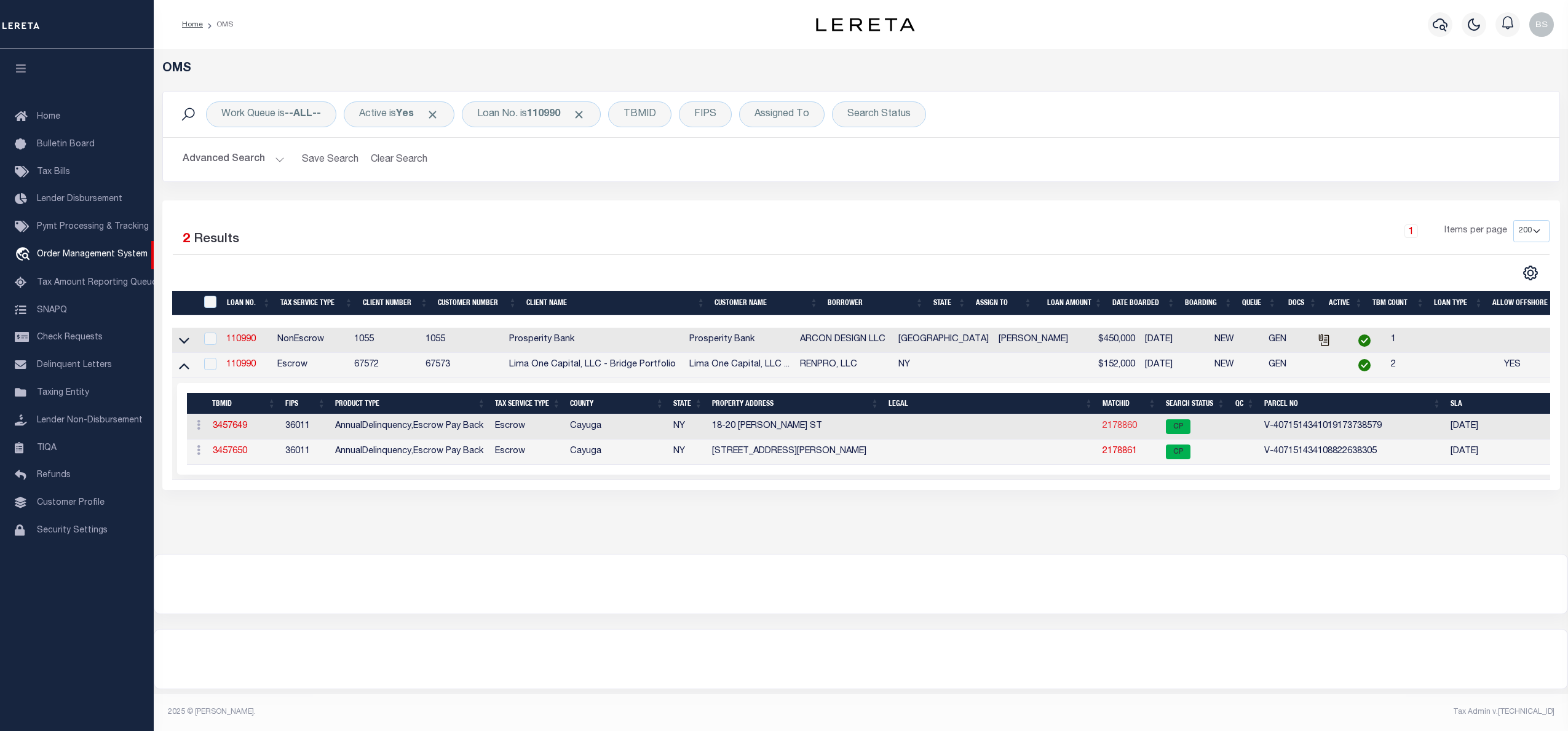
click at [1126, 429] on link "2178860" at bounding box center [1119, 426] width 34 height 9
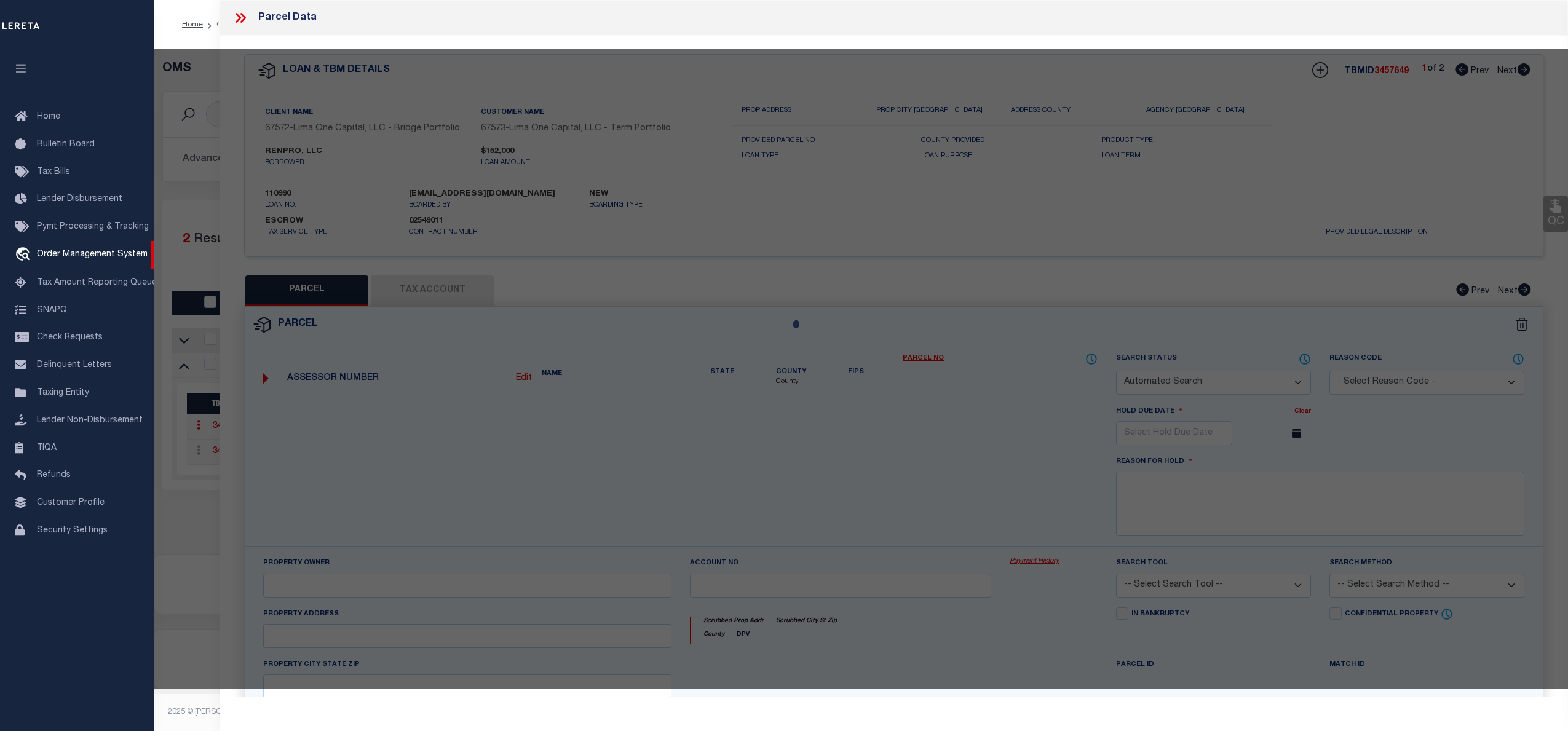
checkbox input "false"
select select "CP"
select select "AGW"
select select
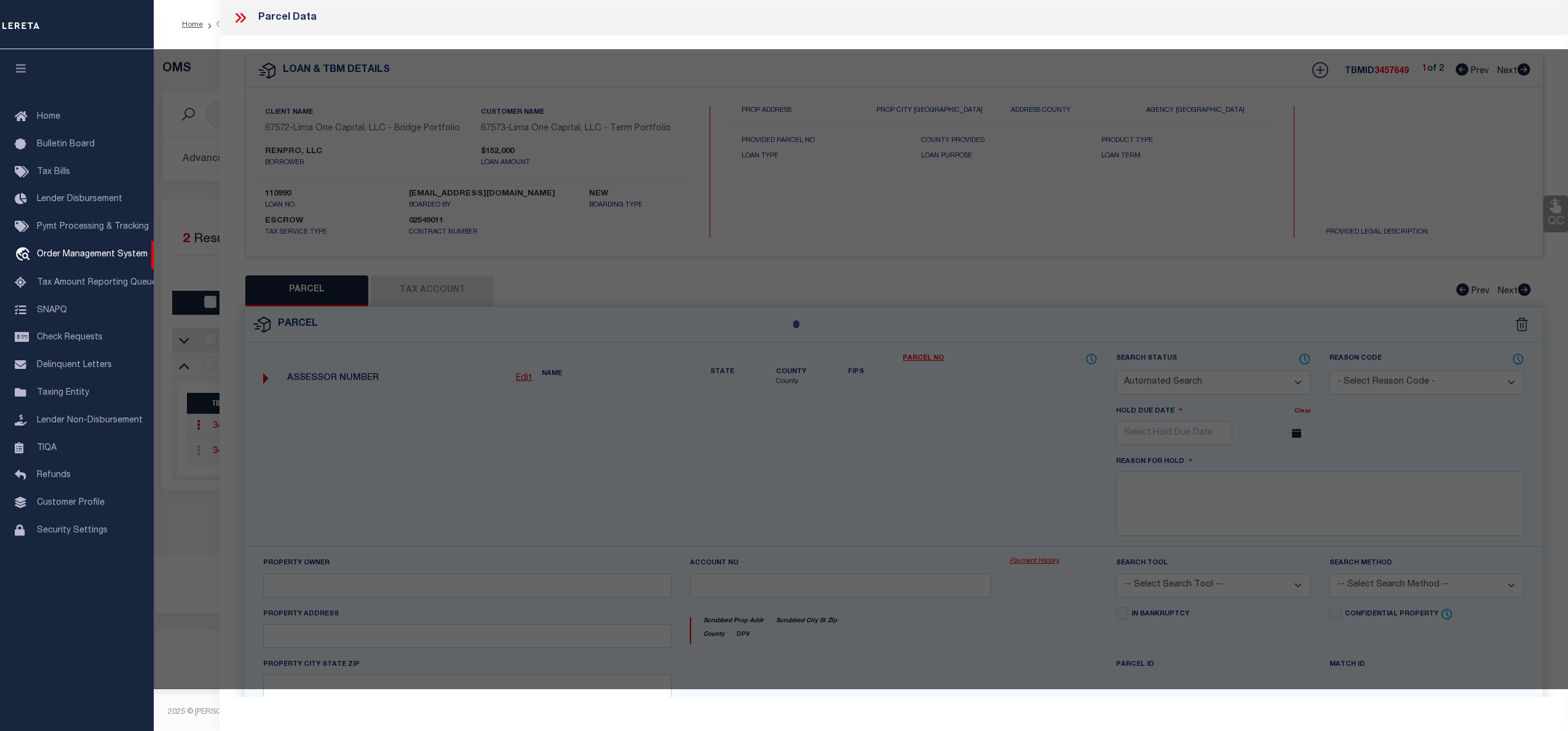
type input "18-20 WHEELER ST"
checkbox input "false"
type input "AUBURN NY 13021"
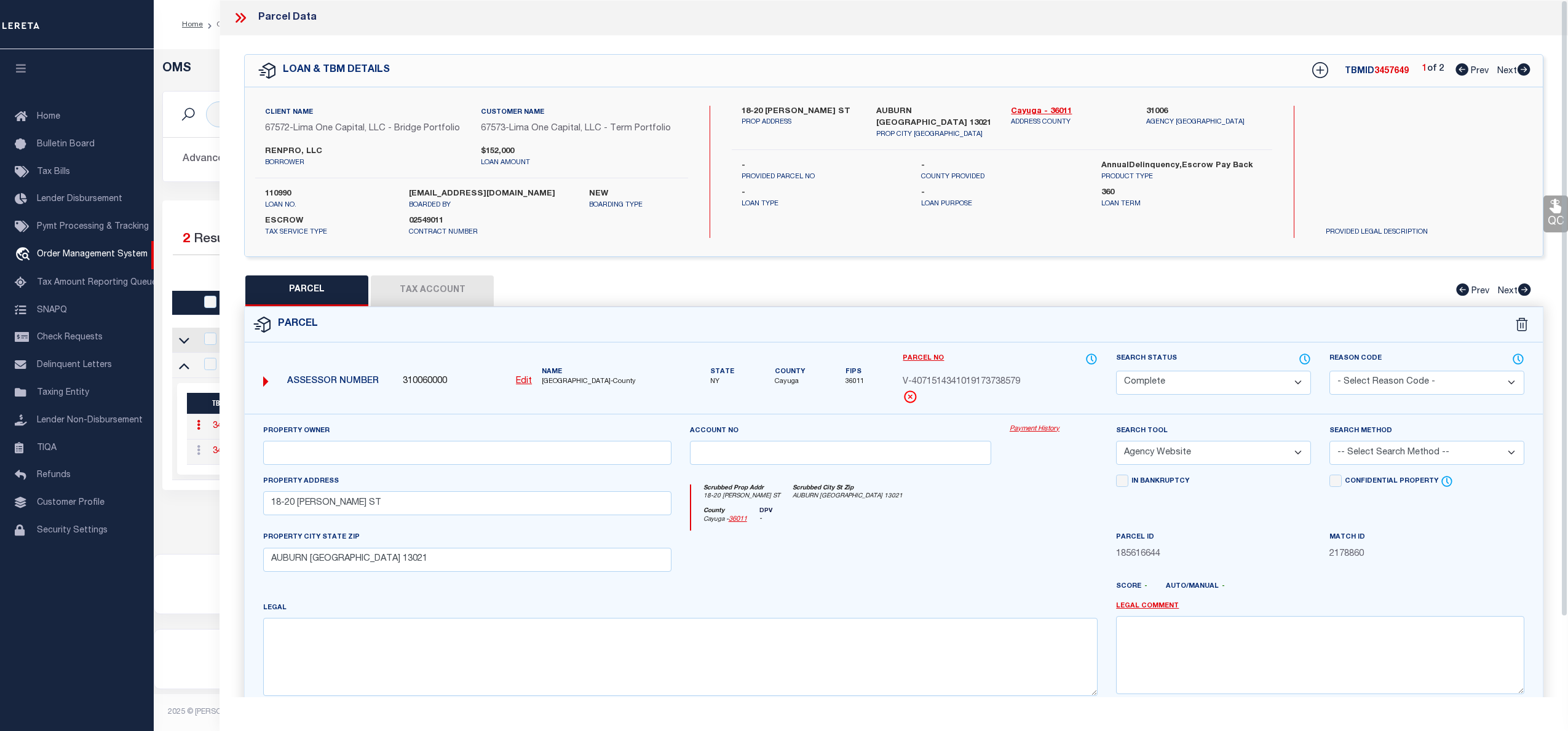
click at [1031, 430] on link "Payment History" at bounding box center [1053, 429] width 88 height 11
click at [240, 14] on icon at bounding box center [240, 18] width 16 height 16
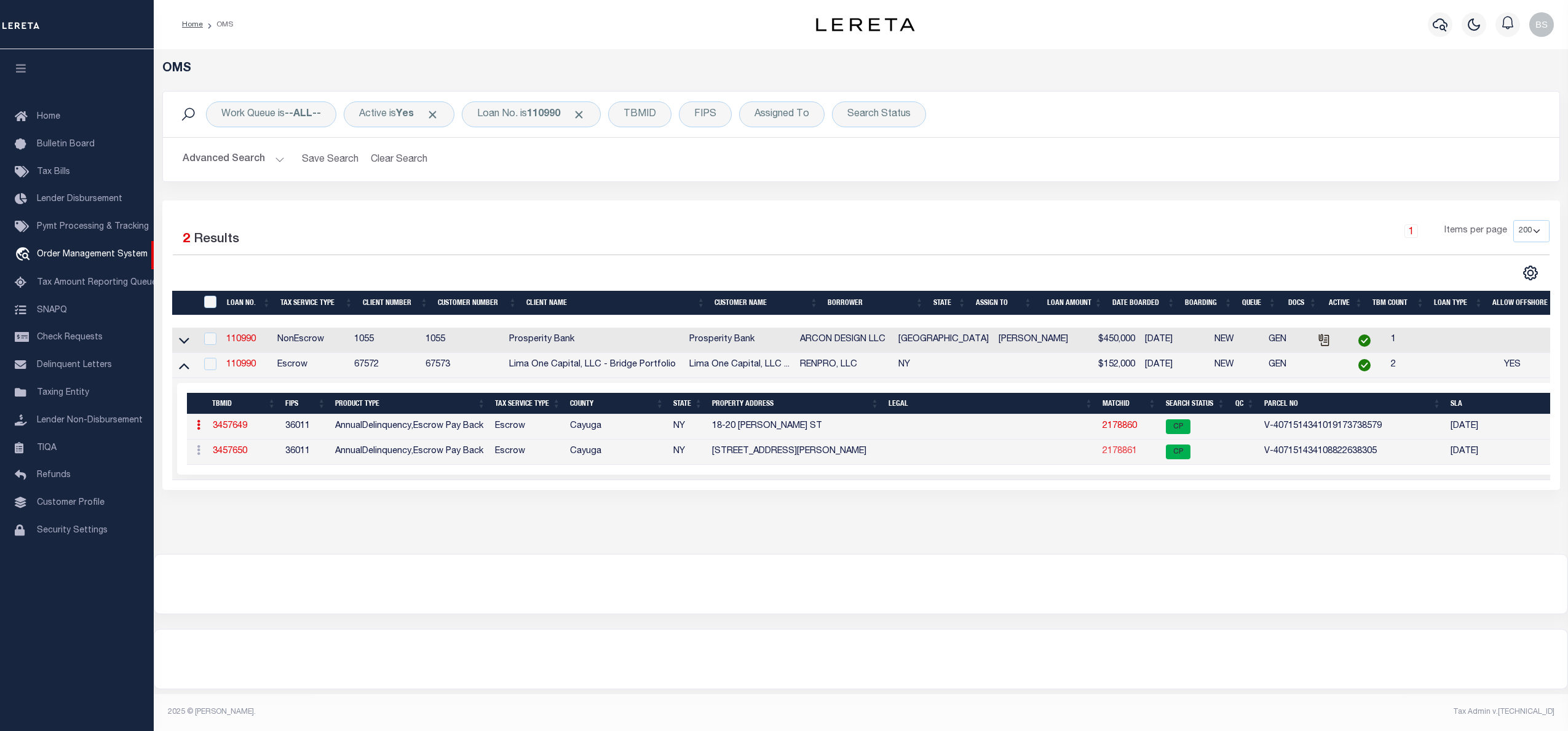
click at [1119, 450] on link "2178861" at bounding box center [1119, 451] width 34 height 9
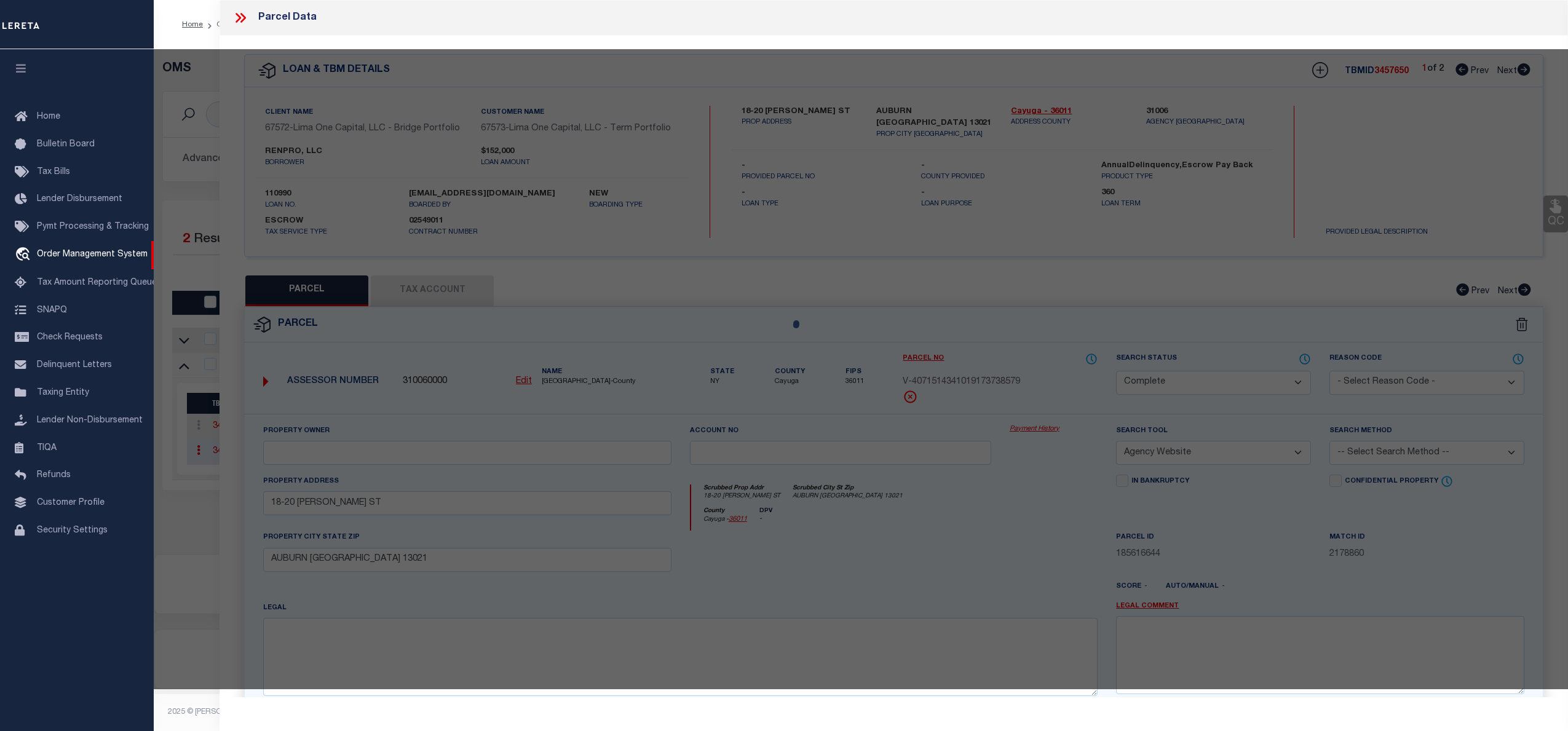
select select "AS"
select select
checkbox input "false"
select select "CP"
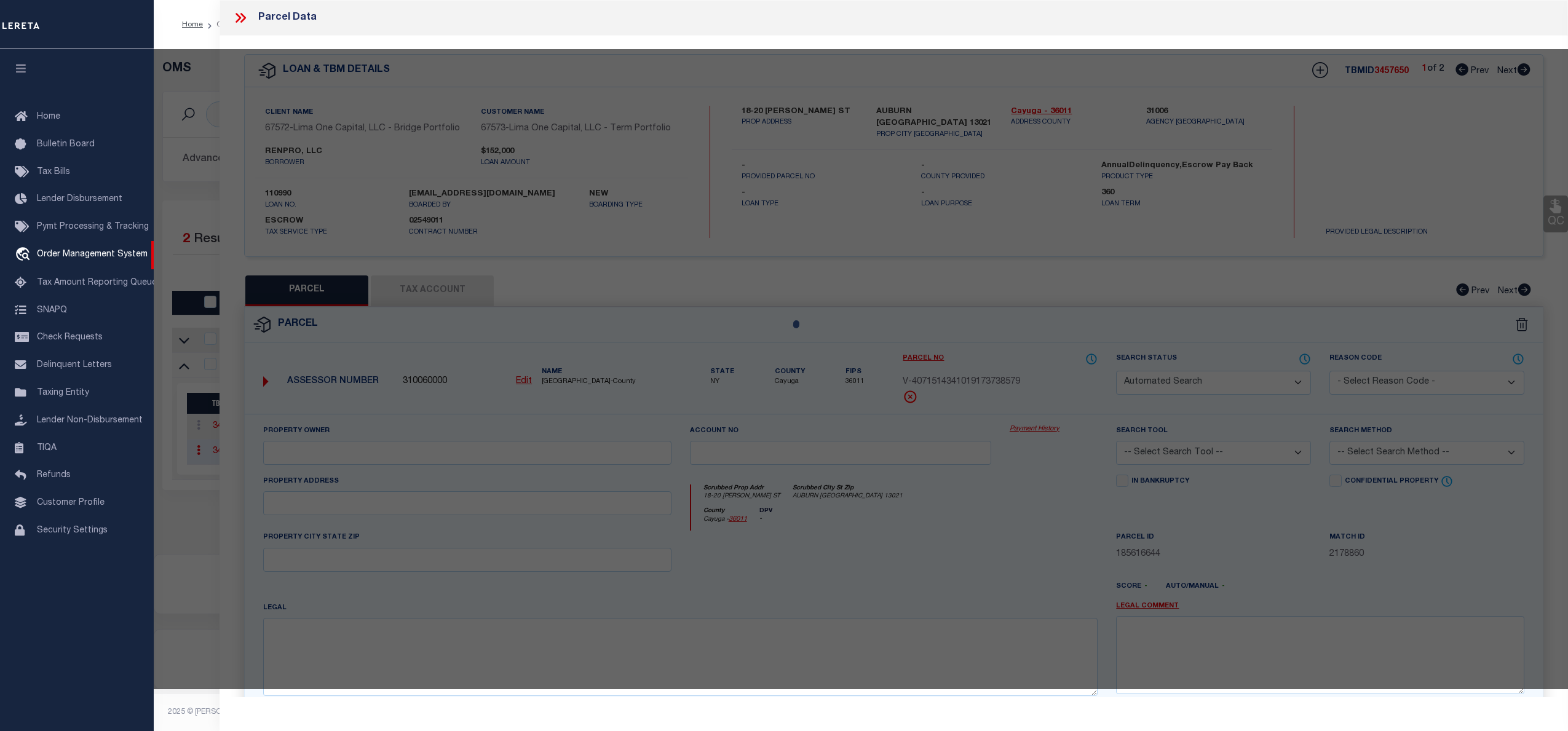
select select "AGW"
select select
type input "16-18 GAYLORD ST"
checkbox input "false"
type input "AUBURN NY 13021"
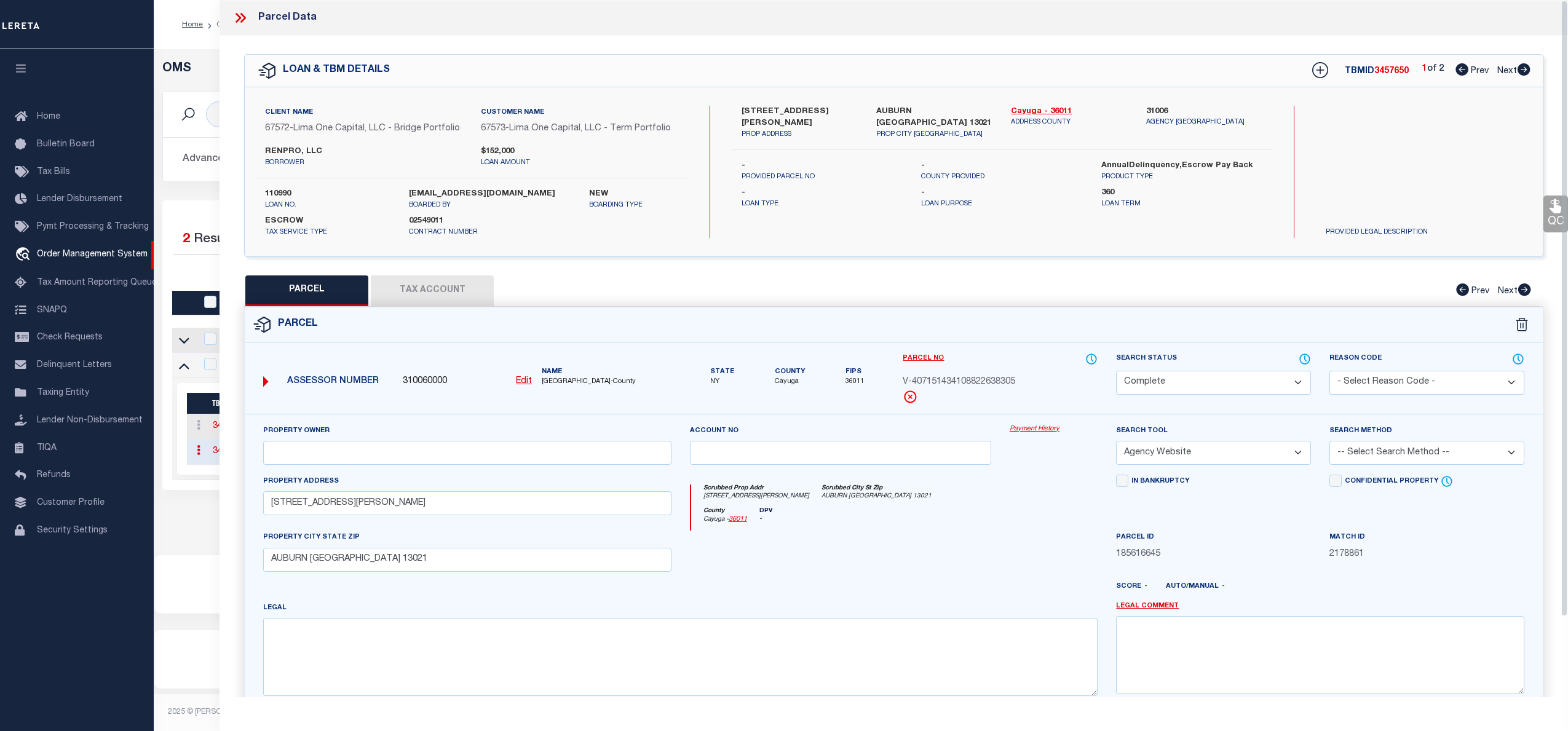
click at [1028, 423] on div "Property Owner Account no Payment History Search Tool -- Select Search Tool -- …" at bounding box center [894, 574] width 1298 height 322
click at [1033, 433] on link "Payment History" at bounding box center [1053, 429] width 88 height 11
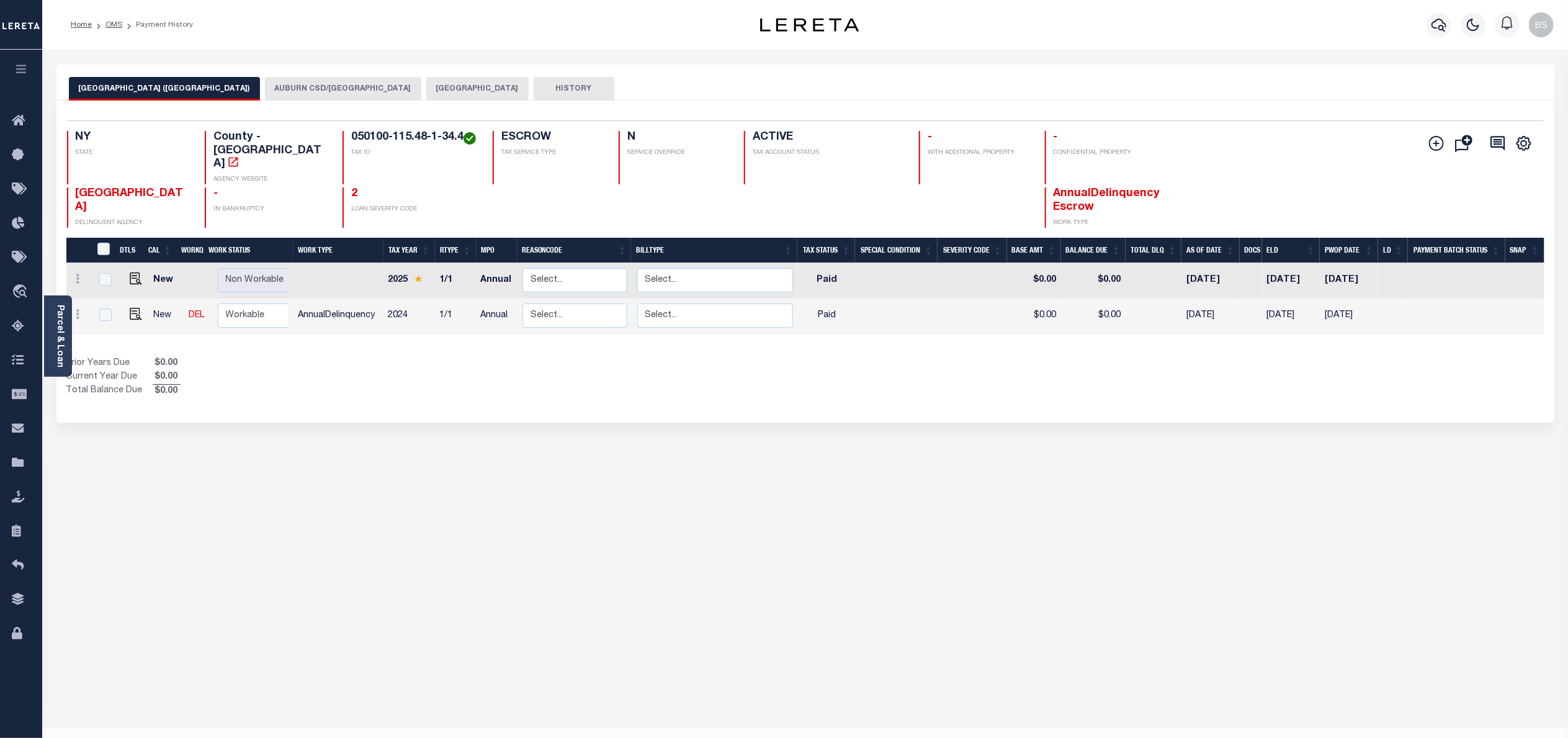
click at [298, 86] on button "AUBURN CSD/AUBURN CITY" at bounding box center [343, 89] width 156 height 24
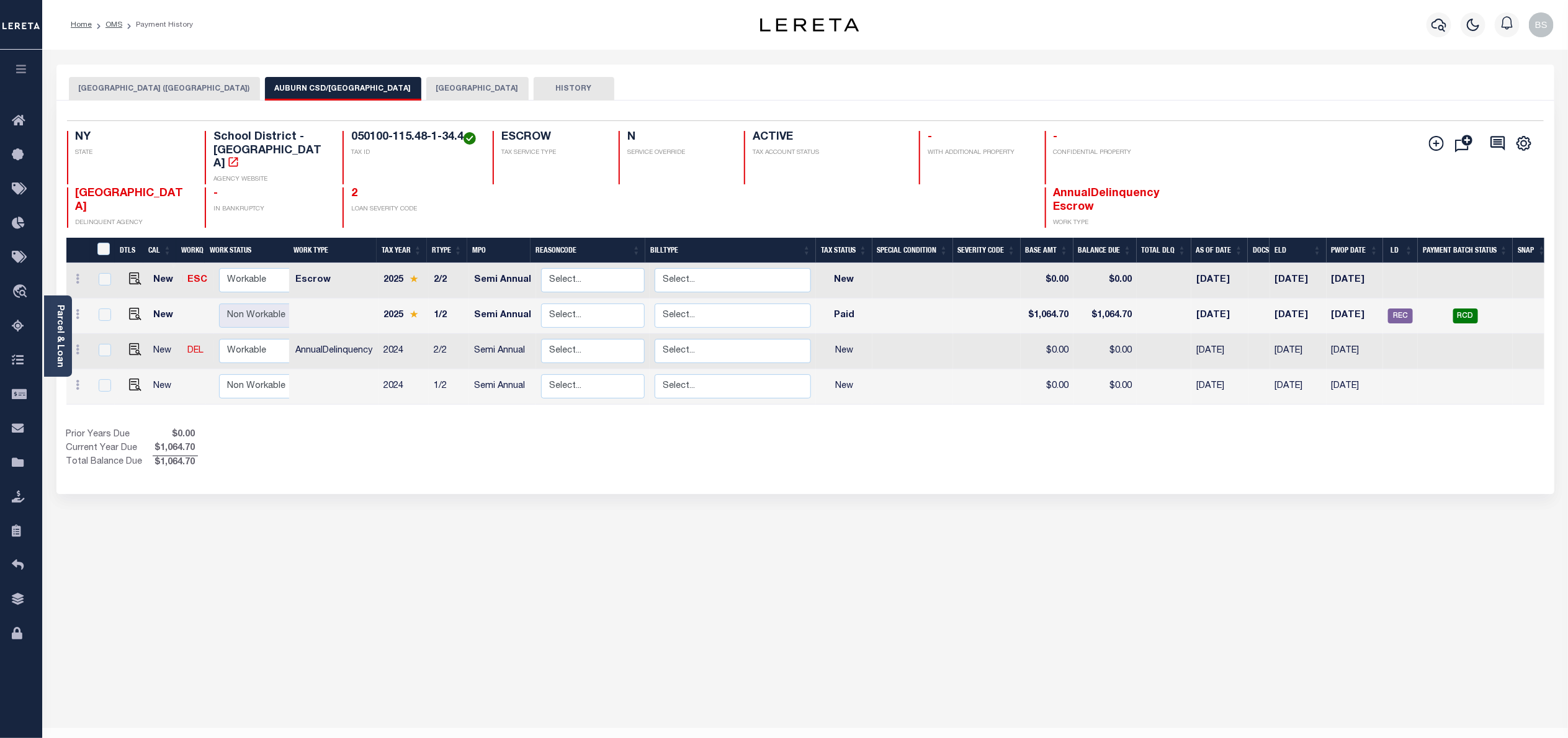
click at [427, 86] on button "AUBURN CITY" at bounding box center [478, 89] width 103 height 24
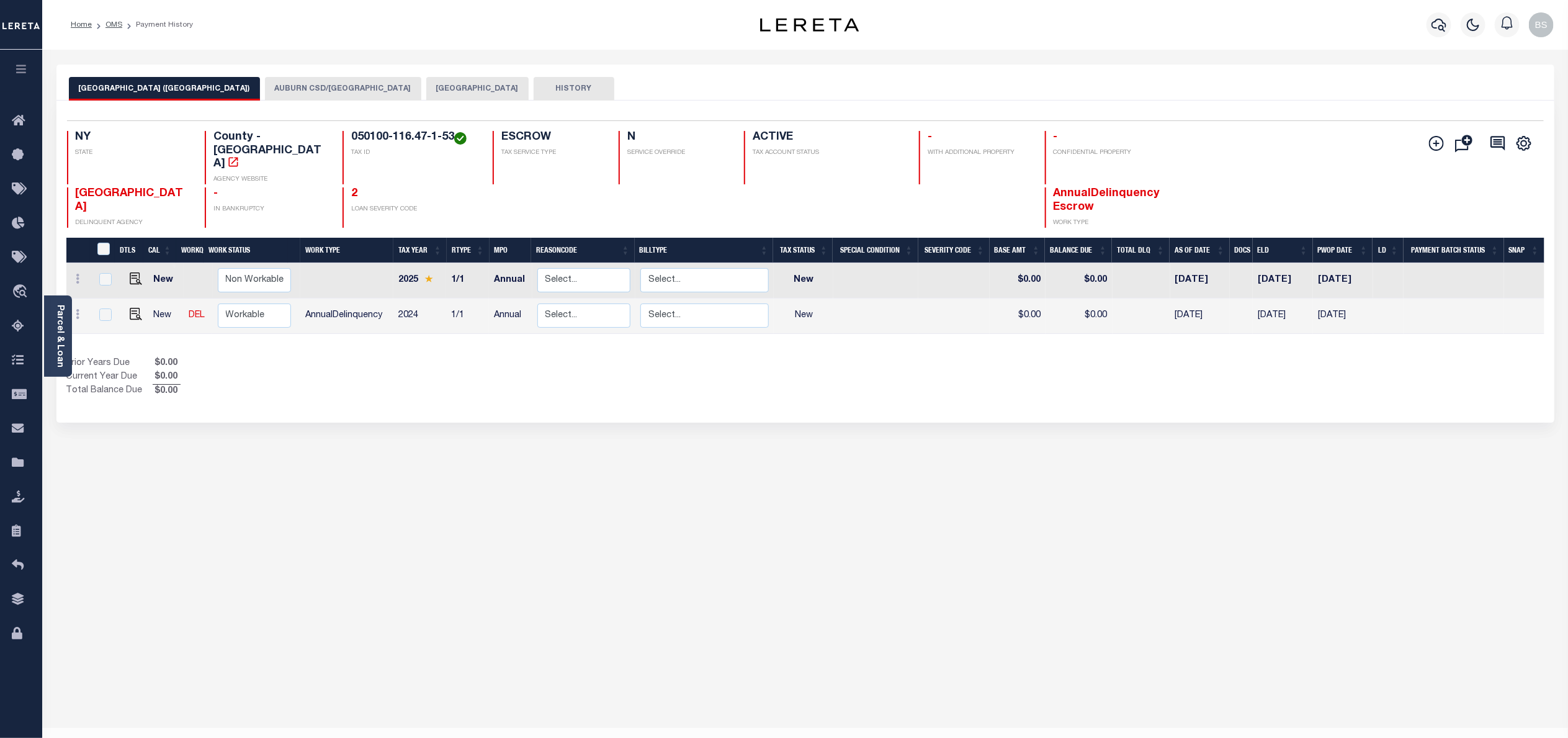
click at [289, 86] on button "AUBURN CSD/AUBURN CITY" at bounding box center [343, 89] width 156 height 24
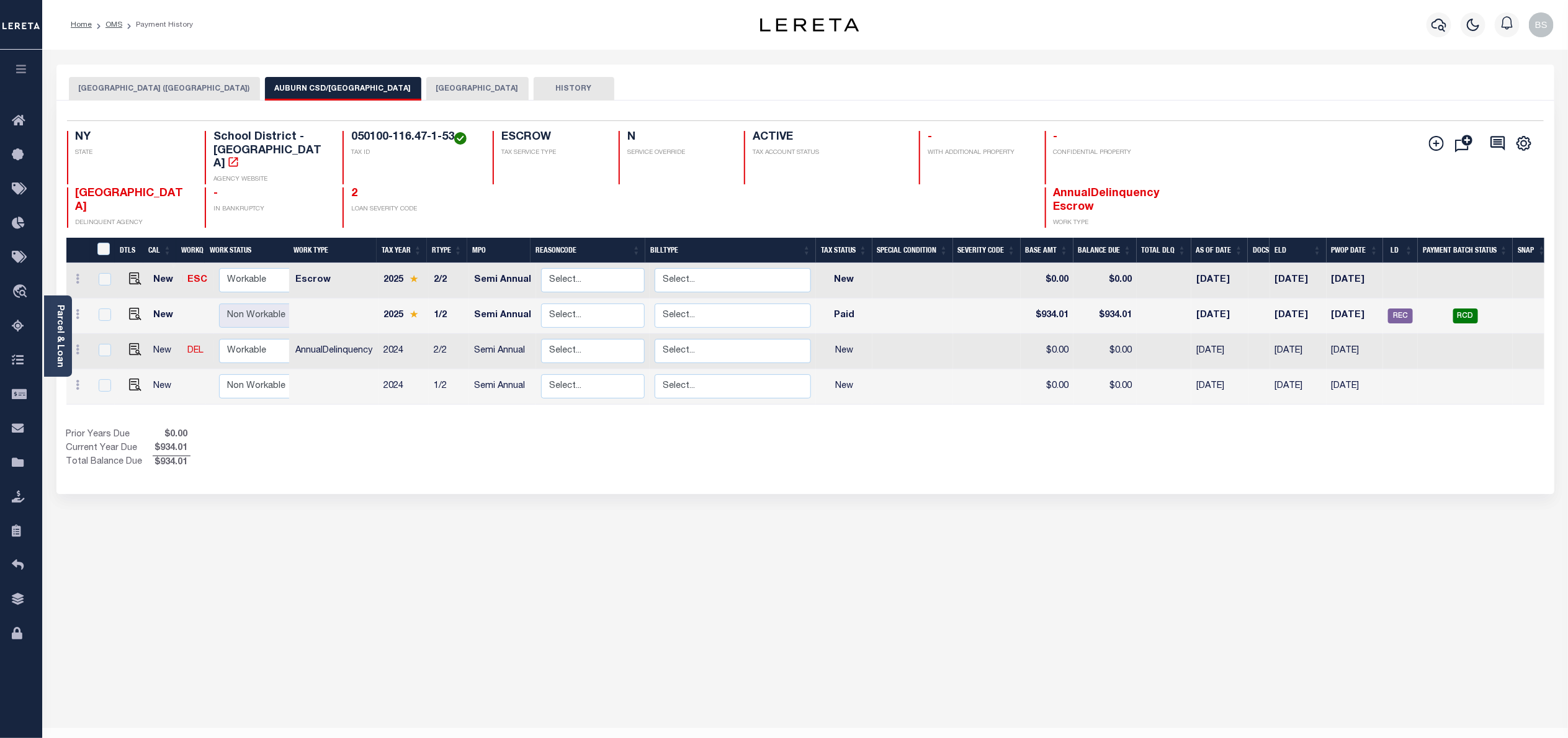
click at [427, 86] on button "AUBURN CITY" at bounding box center [478, 89] width 103 height 24
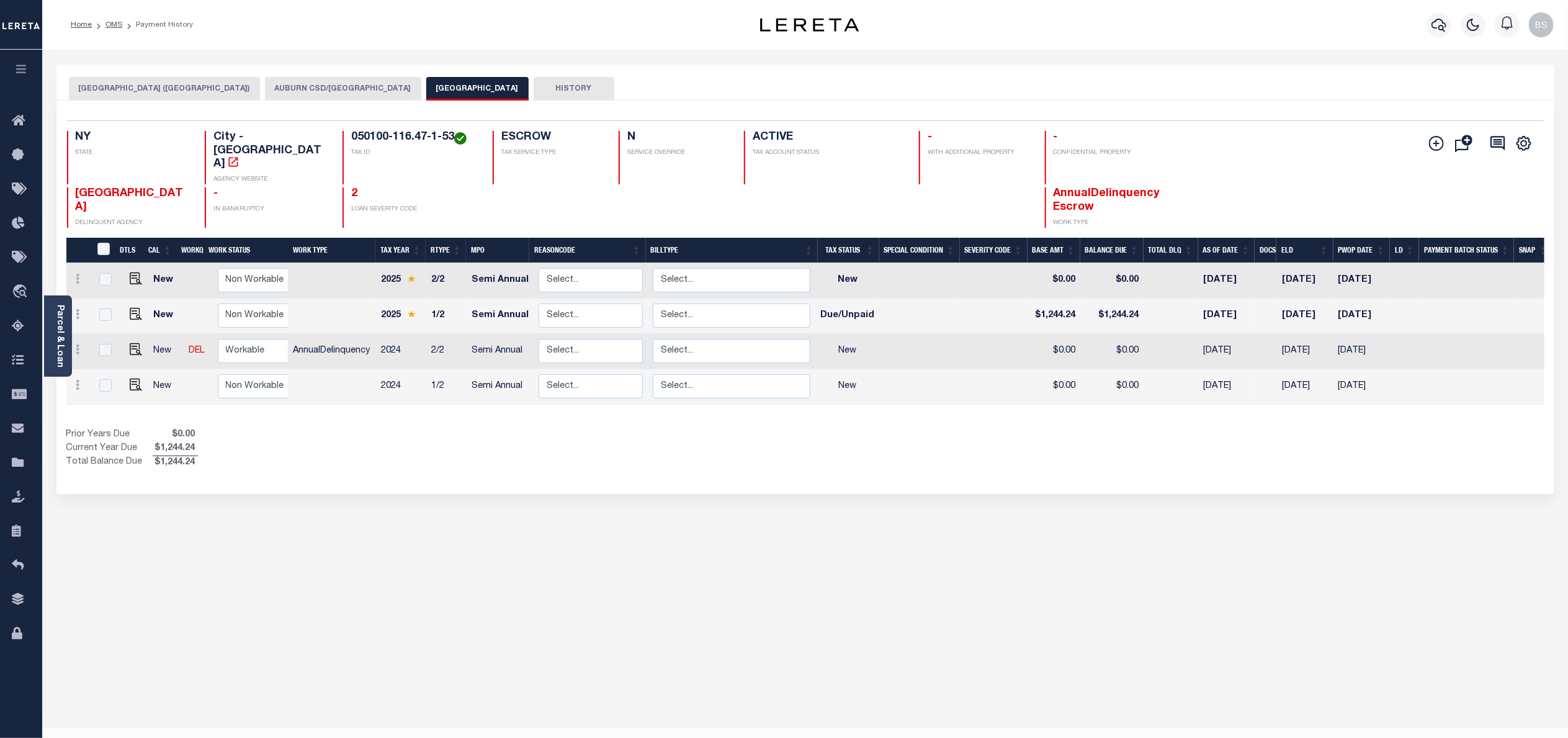
click at [305, 88] on button "AUBURN CSD/AUBURN CITY" at bounding box center [343, 89] width 156 height 24
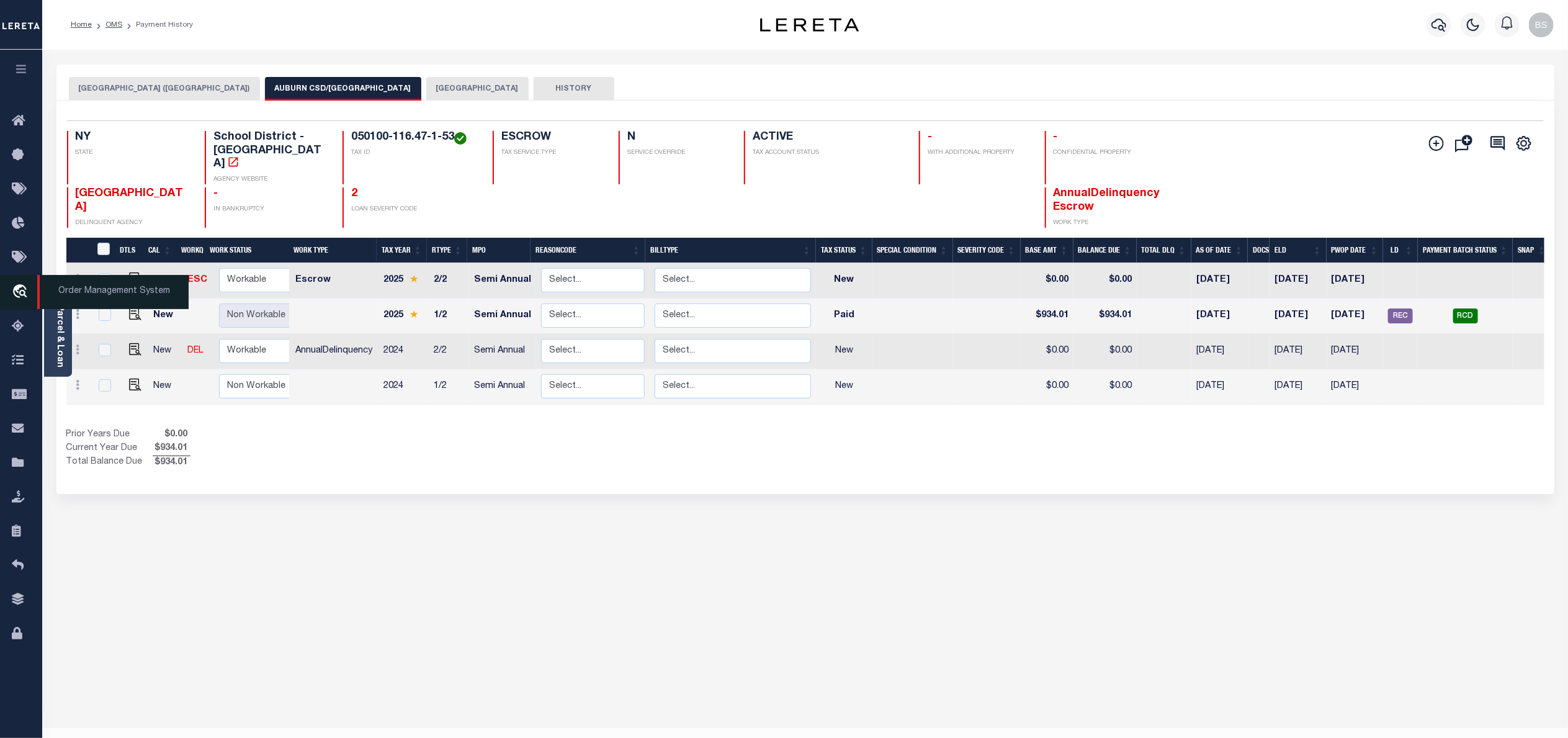
click at [88, 287] on span "Order Management System" at bounding box center [113, 291] width 151 height 35
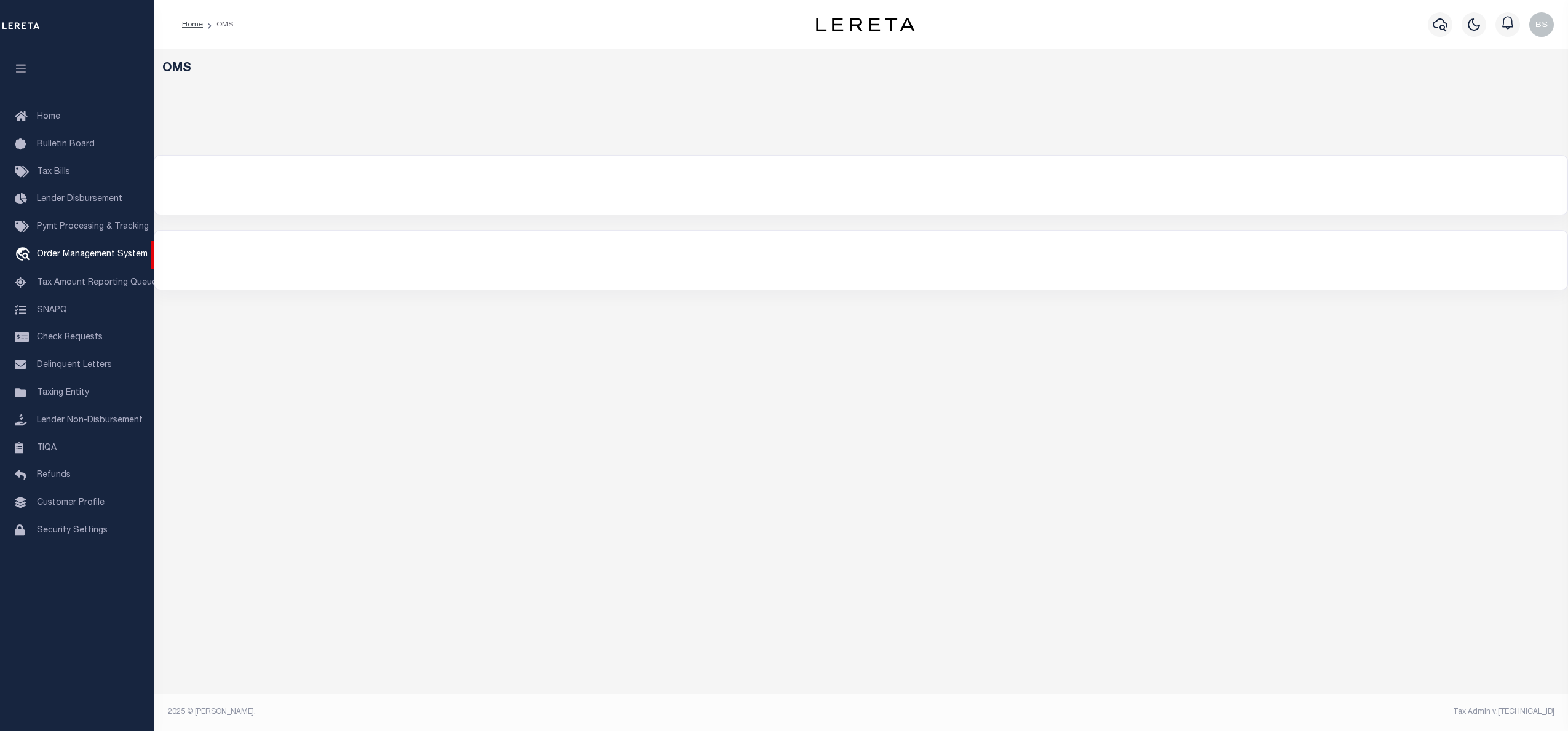
select select "200"
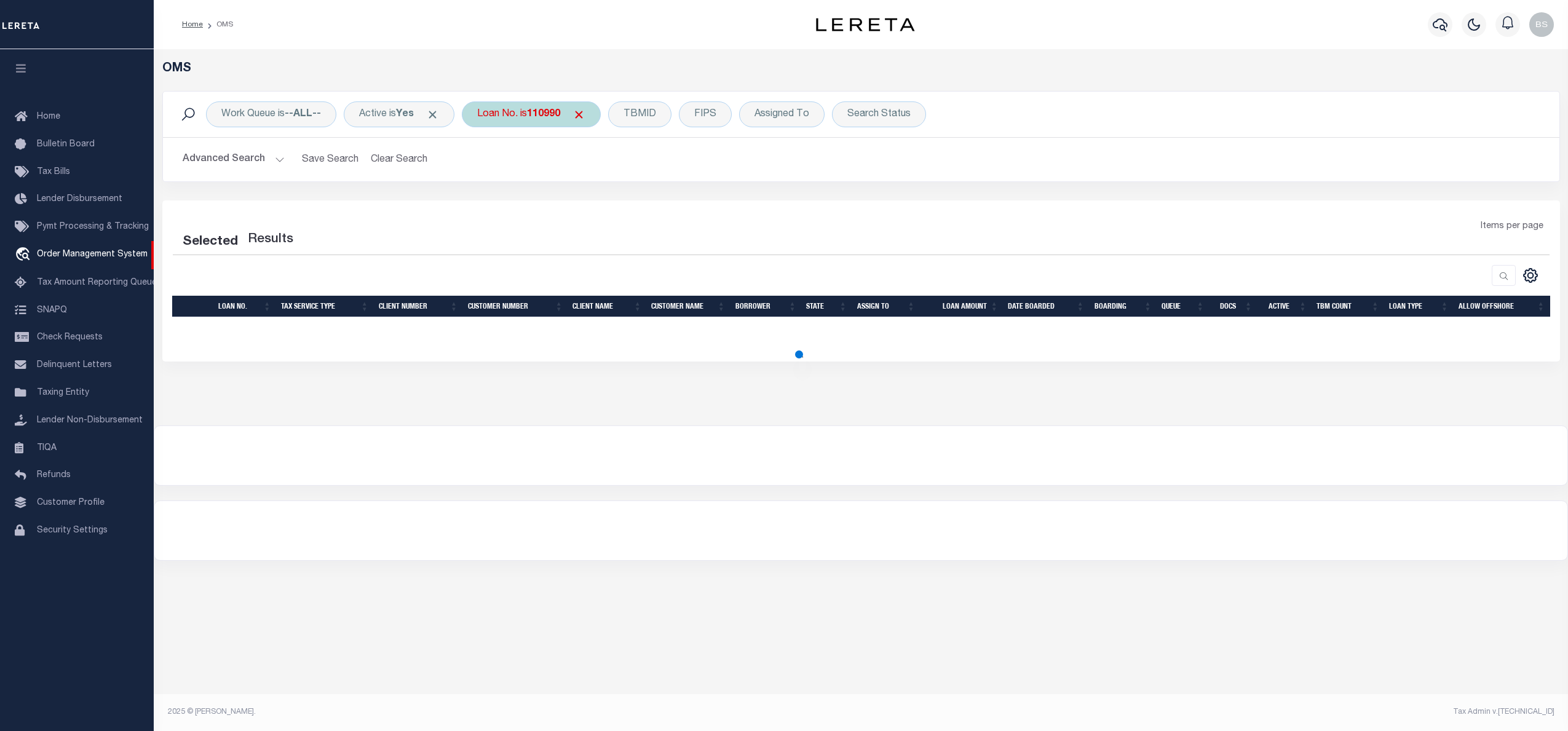
select select "200"
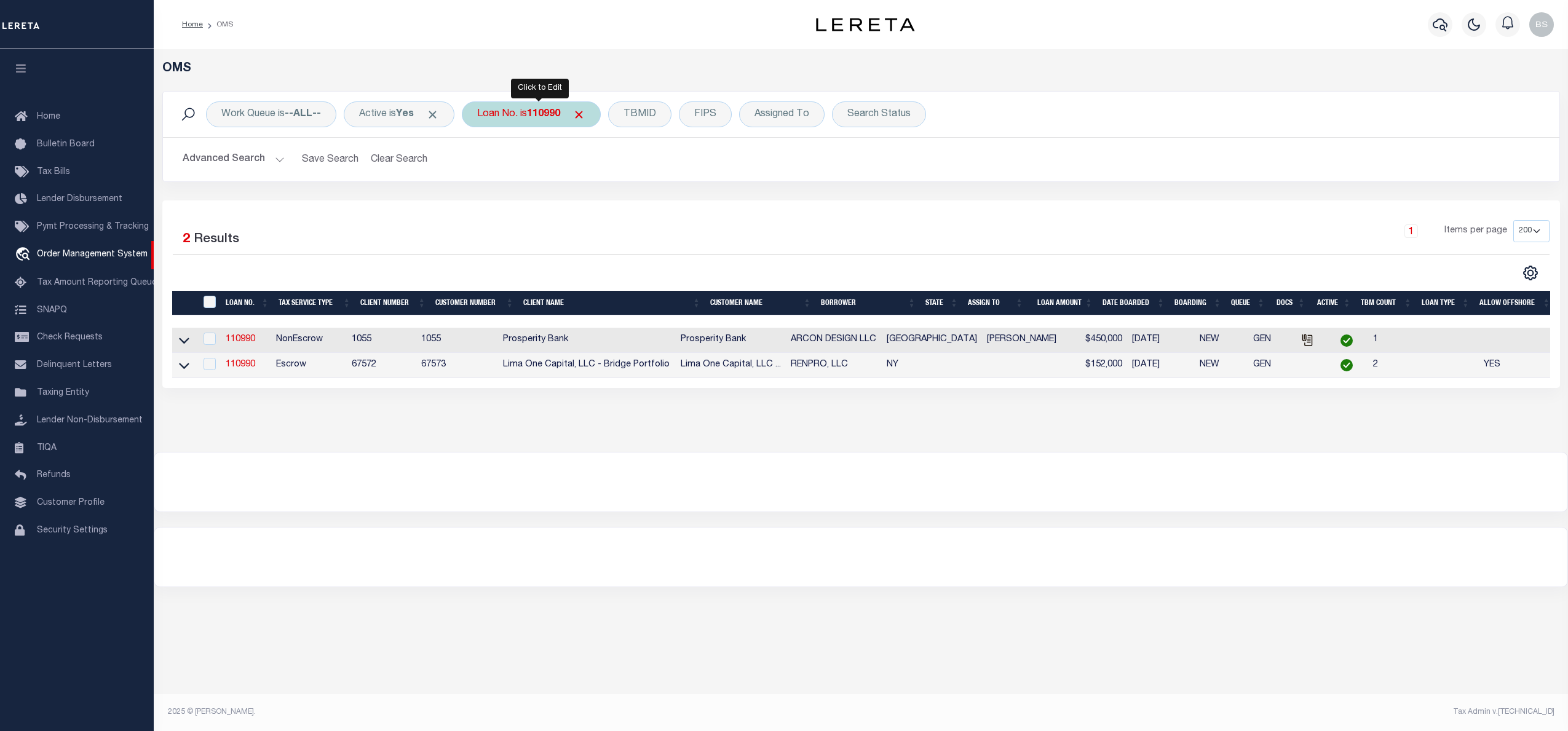
click at [548, 113] on b "110990" at bounding box center [543, 114] width 33 height 10
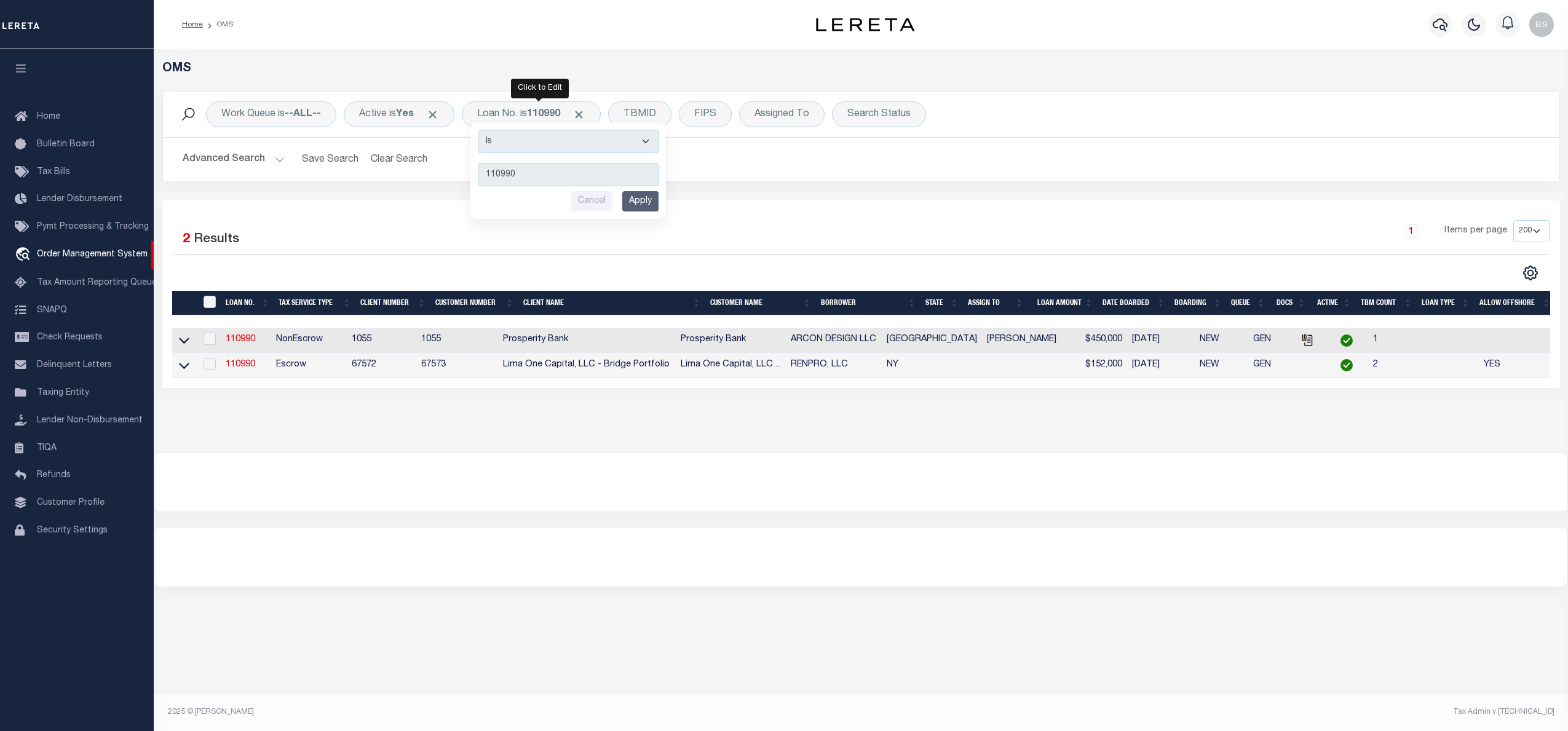
type input "111271"
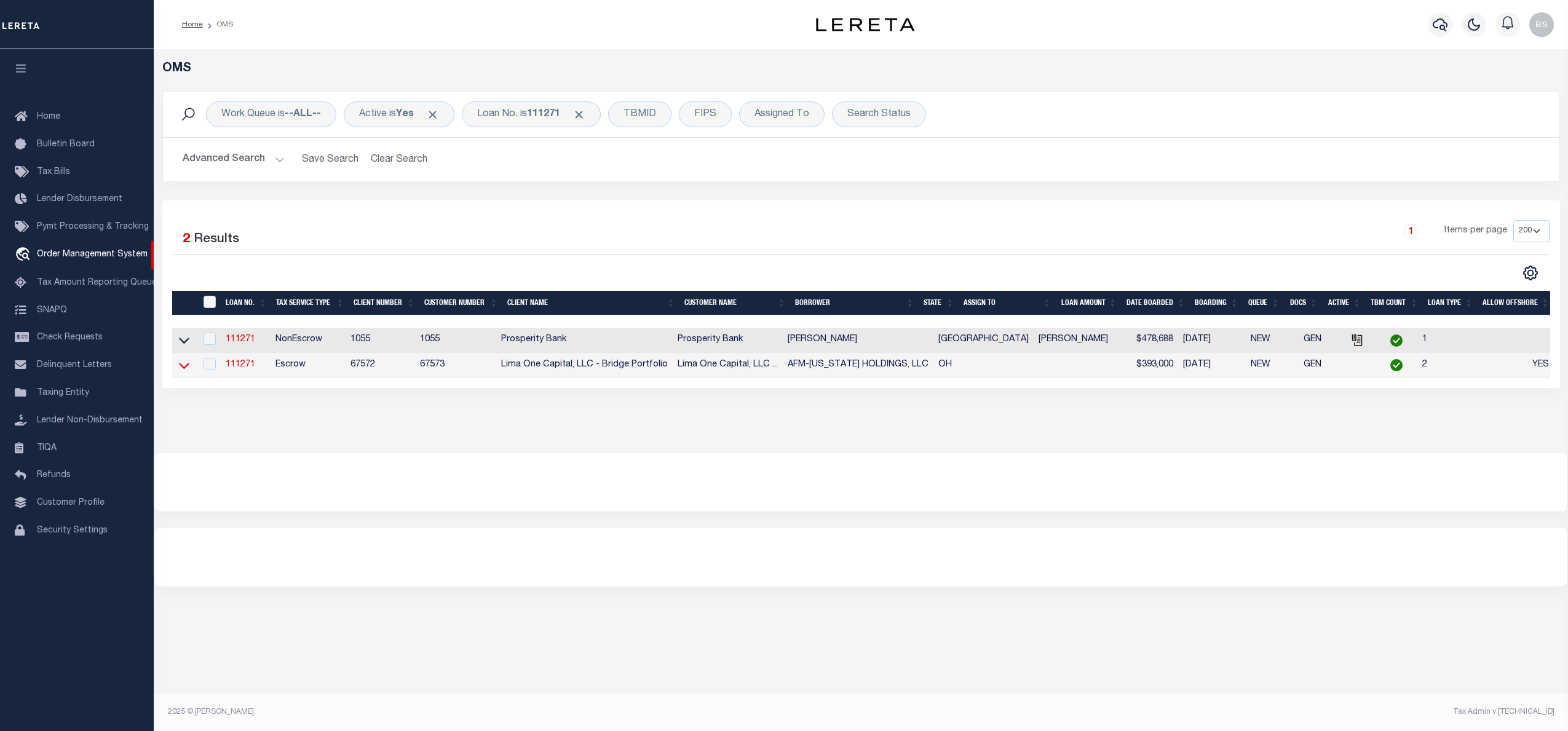
click at [186, 371] on icon at bounding box center [184, 365] width 11 height 13
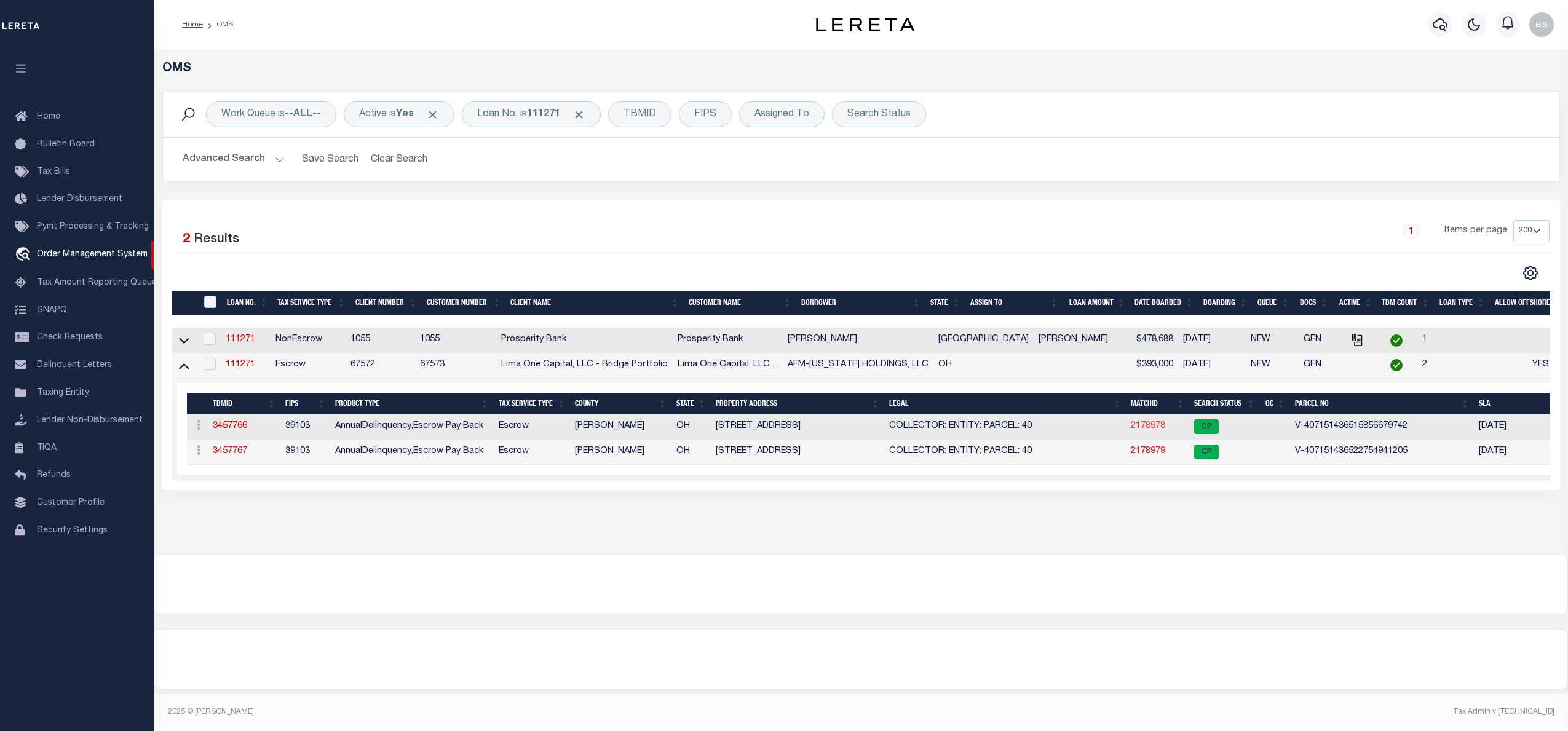
click at [1130, 427] on link "2178978" at bounding box center [1147, 426] width 34 height 9
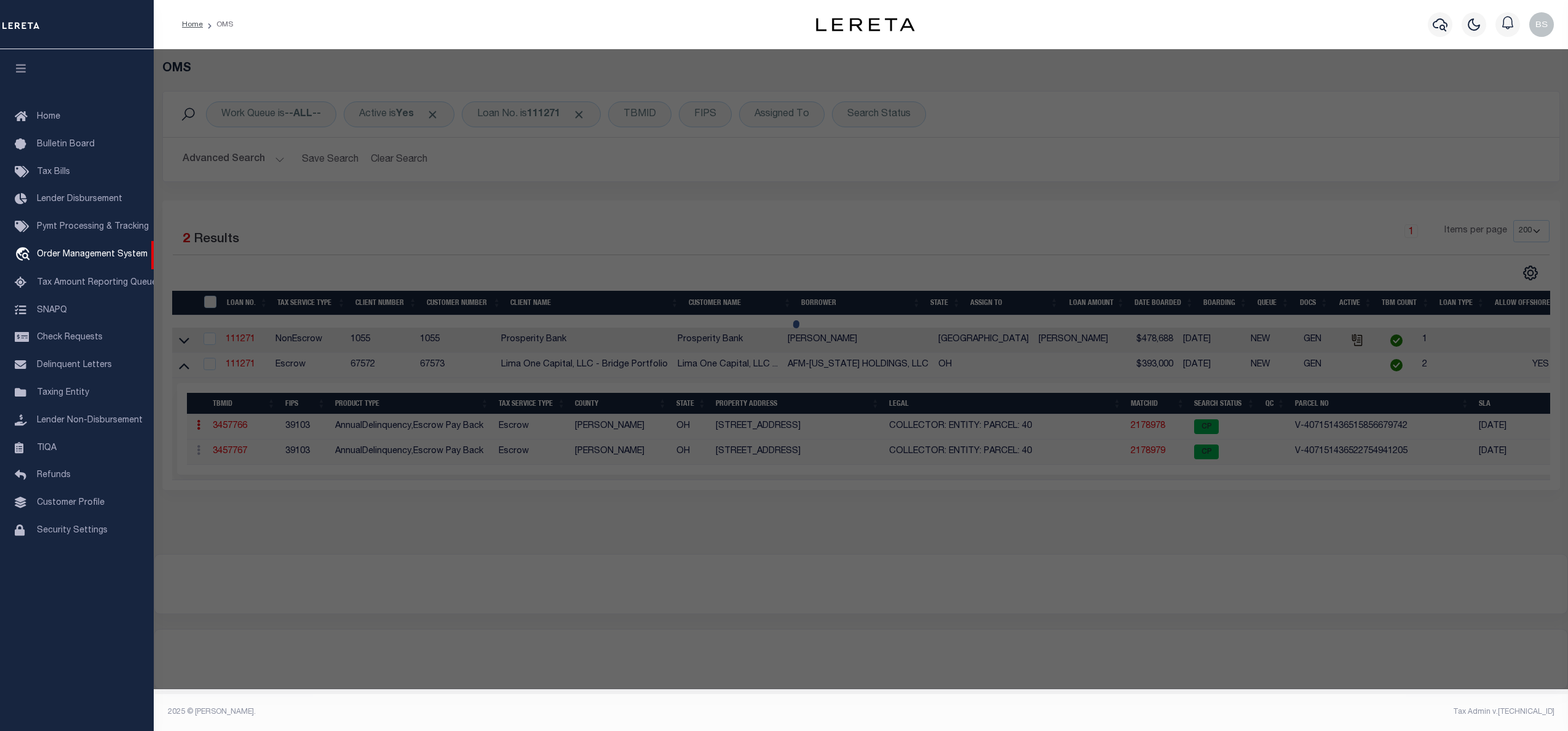
checkbox input "false"
select select "CP"
select select "AGW"
select select
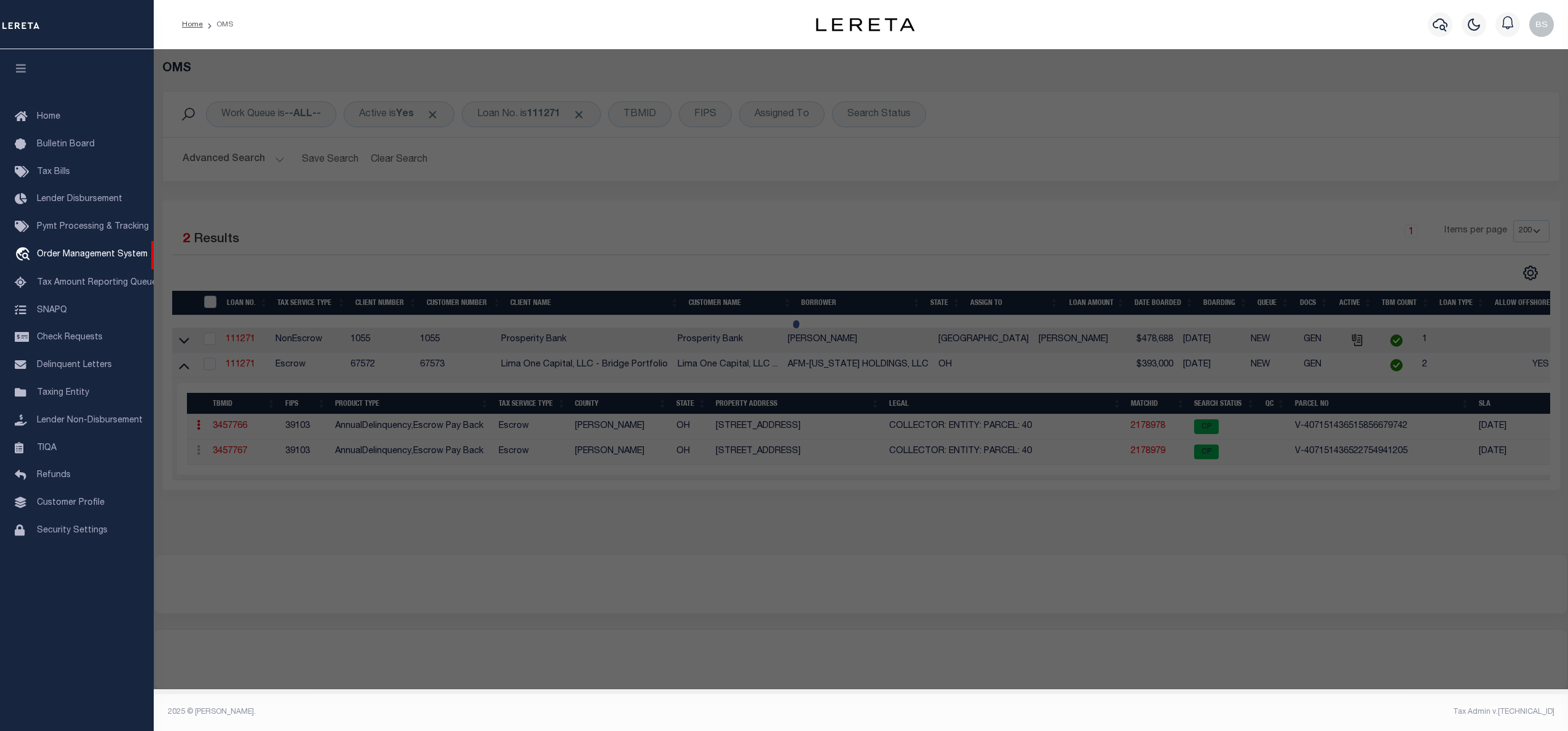
type input "[STREET_ADDRESS]"
checkbox input "false"
type input "WADSWORTH OH 44281"
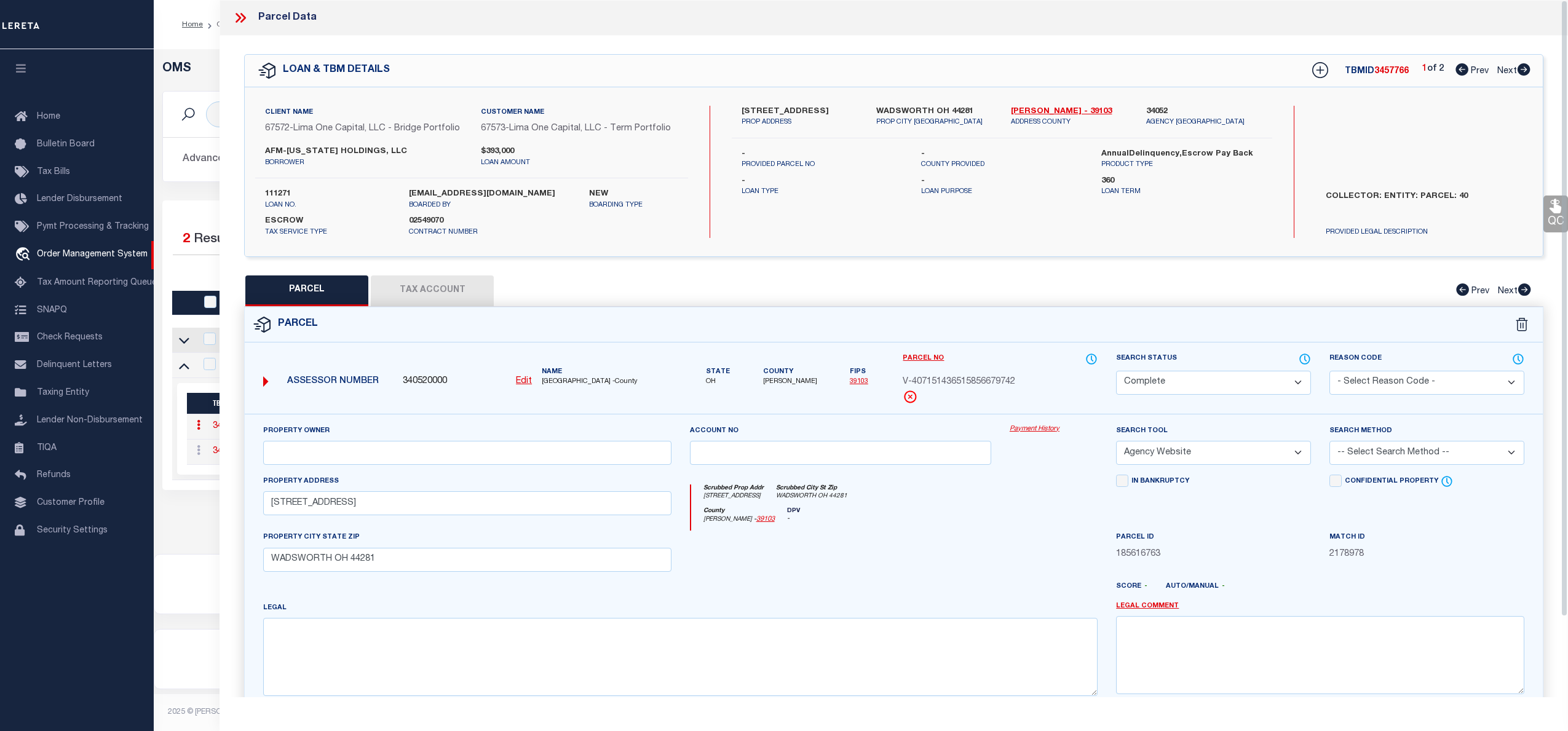
click at [1024, 431] on link "Payment History" at bounding box center [1053, 429] width 88 height 11
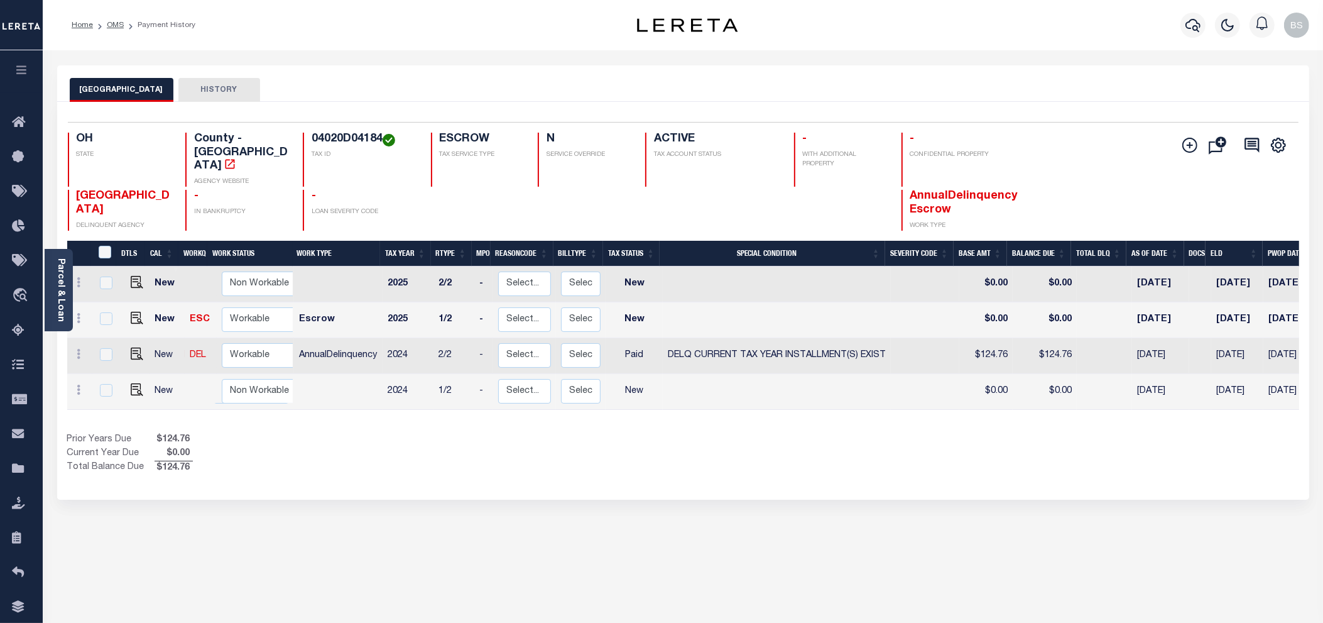
click at [1321, 148] on div "Parcel & Loan Loan Details 111271 LOAN NO ACTIVE NEW BOARDING TYPE 02549070" at bounding box center [683, 418] width 1280 height 737
